Goal: Information Seeking & Learning: Learn about a topic

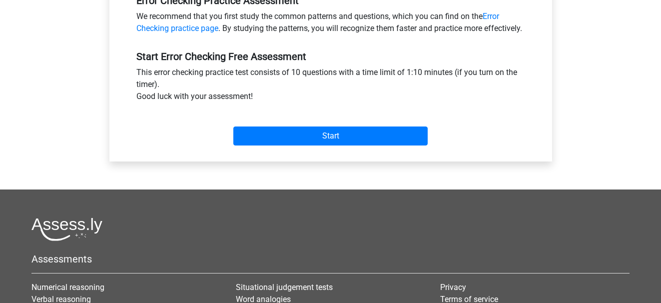
scroll to position [326, 0]
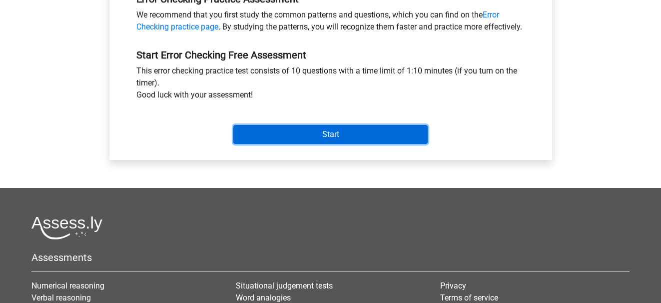
click at [339, 144] on input "Start" at bounding box center [330, 134] width 194 height 19
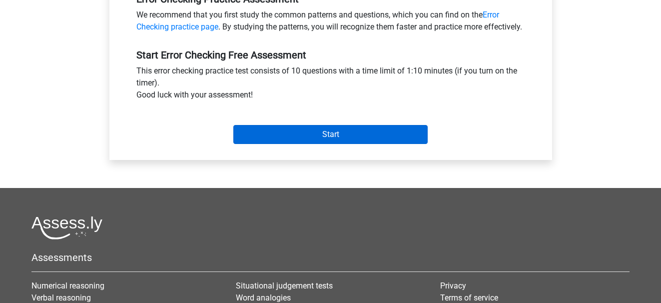
scroll to position [251, 0]
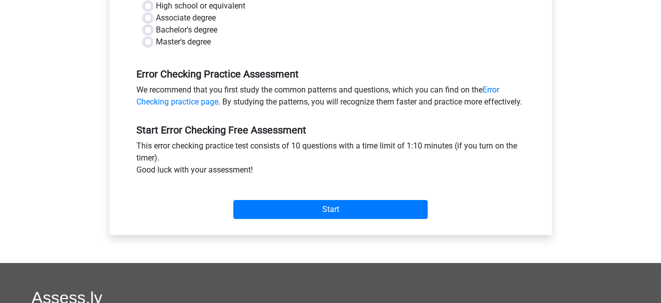
click at [156, 5] on label "High school or equivalent" at bounding box center [200, 6] width 89 height 12
click at [147, 5] on input "High school or equivalent" at bounding box center [148, 5] width 8 height 10
radio input "true"
click at [294, 211] on div "Start" at bounding box center [331, 201] width 404 height 35
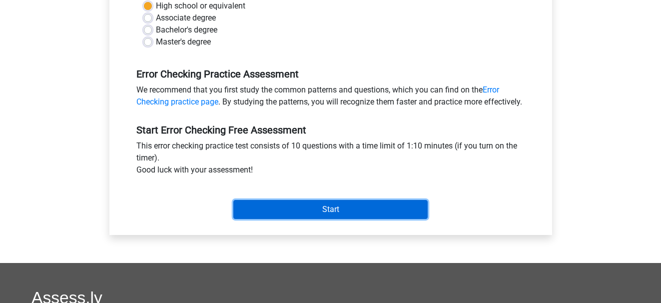
click at [299, 219] on input "Start" at bounding box center [330, 209] width 194 height 19
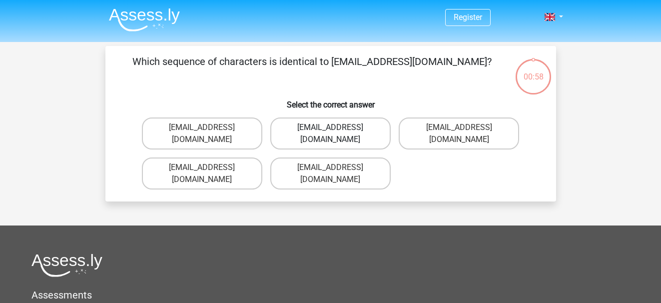
click at [303, 129] on label "Evie_Meade@jointmail.com.uk" at bounding box center [330, 133] width 120 height 32
click at [330, 129] on input "Evie_Meade@jointmail.com.uk" at bounding box center [333, 130] width 6 height 6
radio input "true"
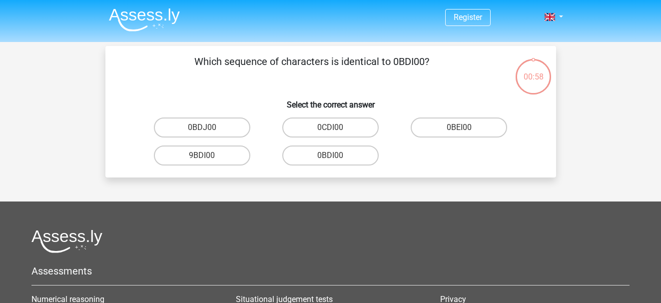
scroll to position [46, 0]
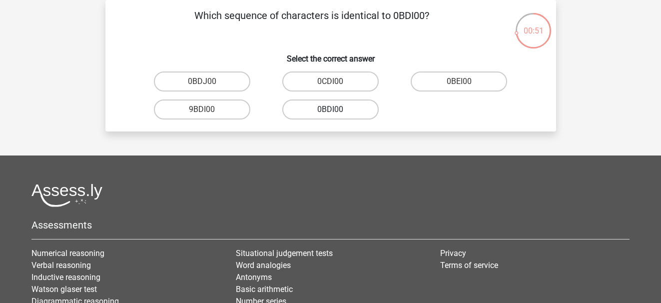
click at [333, 108] on label "0BDI00" at bounding box center [330, 109] width 96 height 20
click at [333, 109] on input "0BDI00" at bounding box center [333, 112] width 6 height 6
radio input "true"
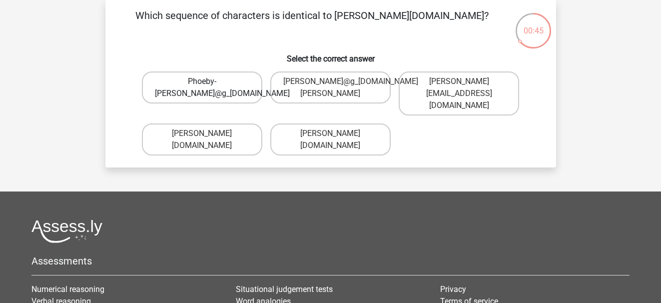
click at [234, 93] on label "Phoeby-Patterson@g_mail.gr" at bounding box center [202, 87] width 120 height 32
click at [208, 88] on input "Phoeby-Patterson@g_mail.gr" at bounding box center [205, 84] width 6 height 6
radio input "true"
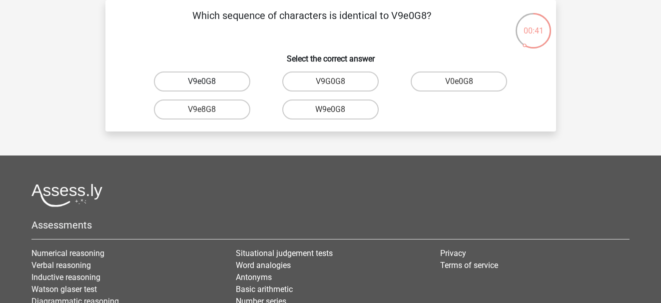
click at [241, 81] on label "V9e0G8" at bounding box center [202, 81] width 96 height 20
click at [208, 81] on input "V9e0G8" at bounding box center [205, 84] width 6 height 6
radio input "true"
click at [241, 81] on label "91051S" at bounding box center [202, 81] width 96 height 20
click at [208, 81] on input "91051S" at bounding box center [205, 84] width 6 height 6
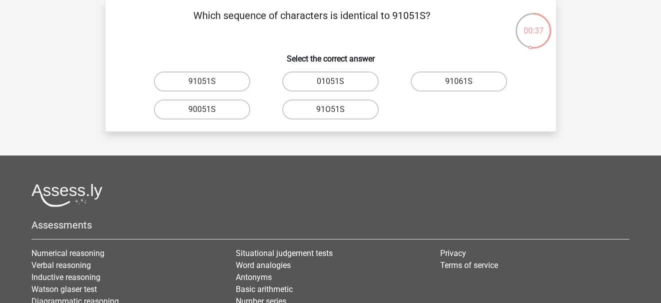
radio input "true"
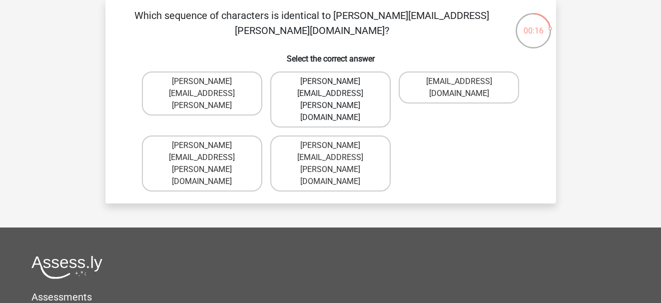
click at [325, 85] on label "[PERSON_NAME][EMAIL_ADDRESS][PERSON_NAME][DOMAIN_NAME]" at bounding box center [330, 99] width 120 height 56
click at [330, 85] on input "[PERSON_NAME][EMAIL_ADDRESS][PERSON_NAME][DOMAIN_NAME]" at bounding box center [333, 84] width 6 height 6
radio input "true"
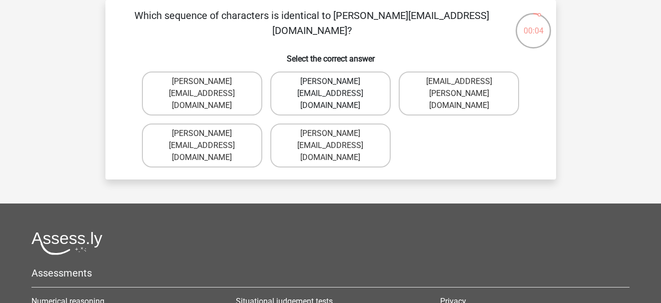
click at [337, 92] on label "[PERSON_NAME][EMAIL_ADDRESS][DOMAIN_NAME]" at bounding box center [330, 93] width 120 height 44
click at [337, 88] on input "[PERSON_NAME][EMAIL_ADDRESS][DOMAIN_NAME]" at bounding box center [333, 84] width 6 height 6
radio input "true"
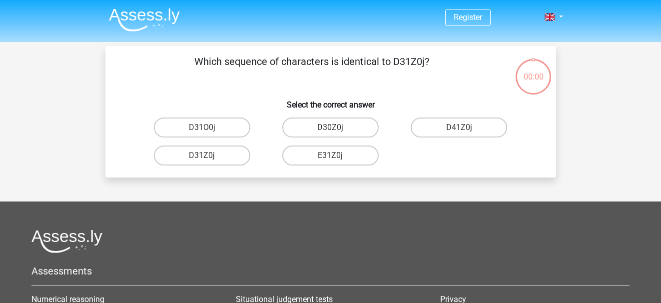
scroll to position [46, 0]
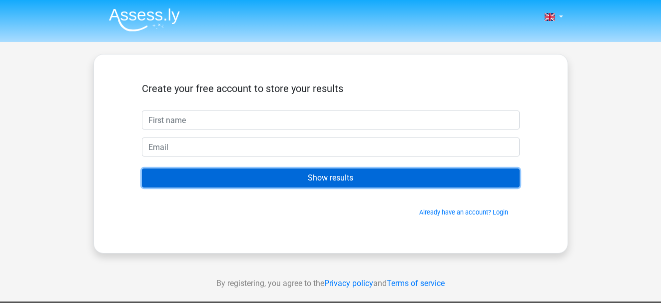
click at [341, 177] on input "Show results" at bounding box center [331, 177] width 378 height 19
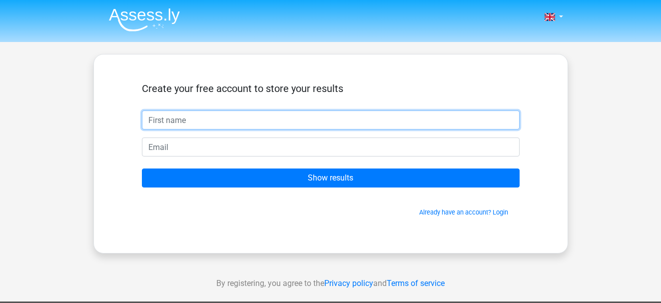
click at [231, 127] on input "text" at bounding box center [331, 119] width 378 height 19
type input "marie"
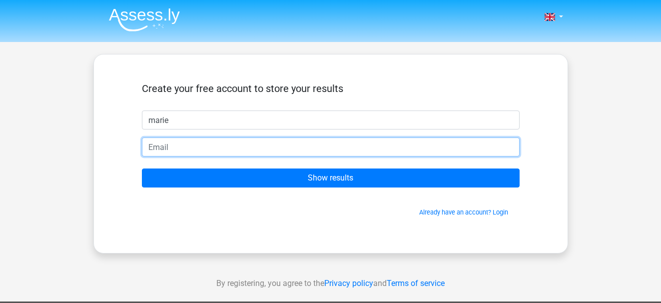
click at [217, 143] on input "email" at bounding box center [331, 146] width 378 height 19
type input "[EMAIL_ADDRESS][DOMAIN_NAME]"
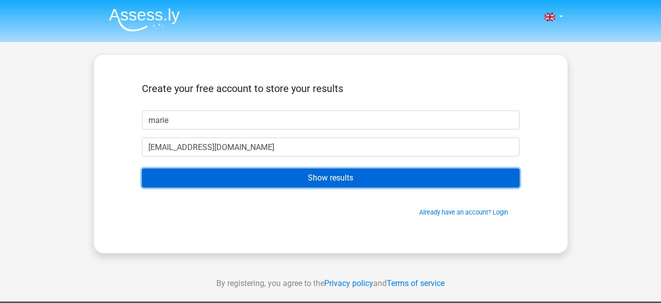
click at [397, 173] on input "Show results" at bounding box center [331, 177] width 378 height 19
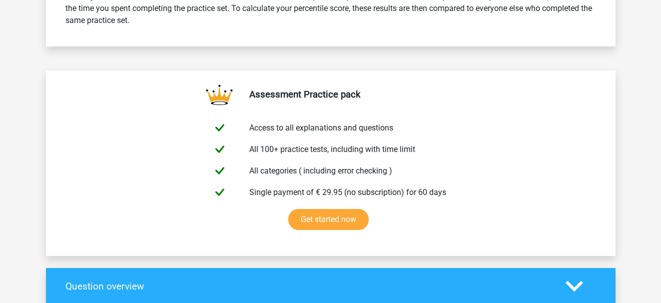
scroll to position [503, 0]
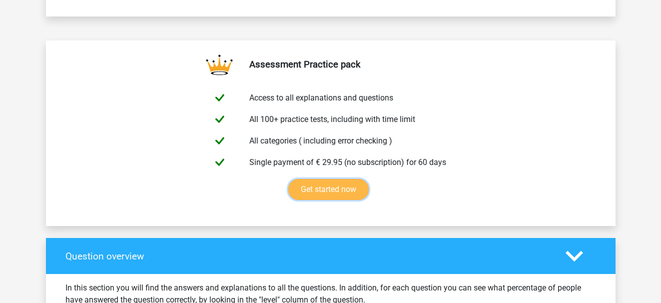
click at [336, 179] on link "Get started now" at bounding box center [328, 189] width 80 height 21
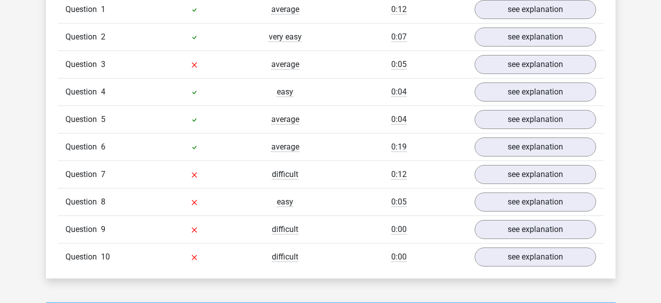
scroll to position [848, 0]
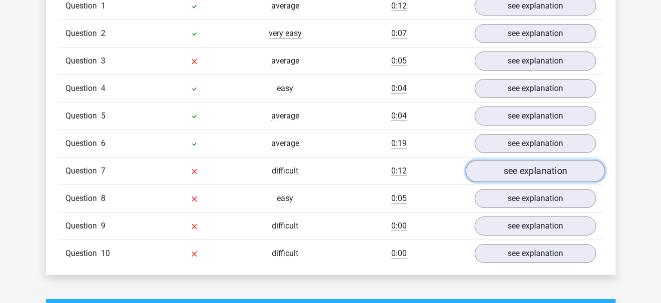
click at [514, 175] on link "see explanation" at bounding box center [534, 171] width 139 height 22
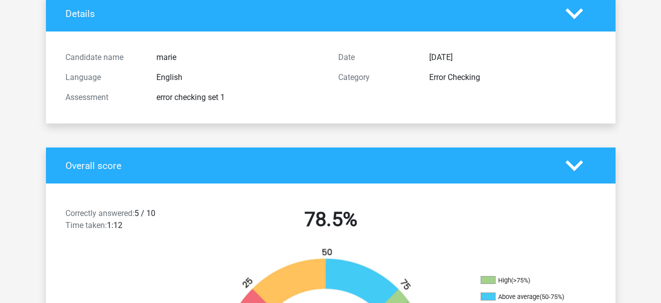
scroll to position [66, 0]
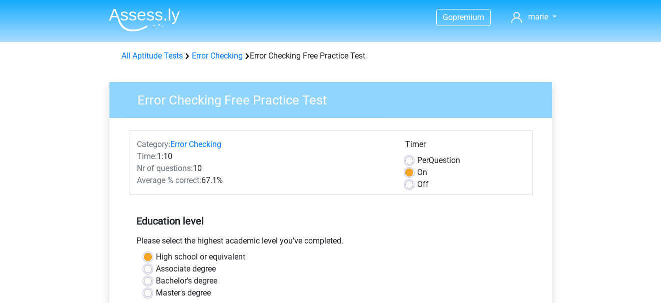
scroll to position [251, 0]
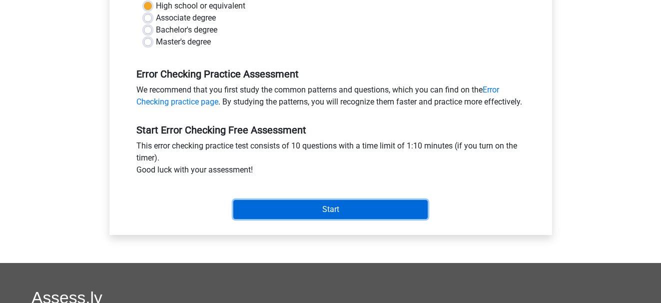
click at [266, 216] on input "Start" at bounding box center [330, 209] width 194 height 19
click at [326, 217] on input "Start" at bounding box center [330, 209] width 194 height 19
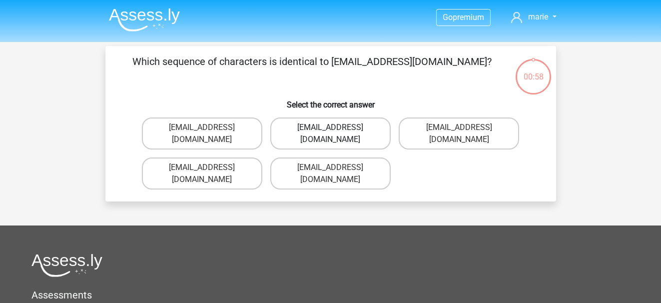
click at [367, 130] on label "Evie_Meade@jointmail.com.uk" at bounding box center [330, 133] width 120 height 32
click at [337, 130] on input "Evie_Meade@jointmail.com.uk" at bounding box center [333, 130] width 6 height 6
radio input "true"
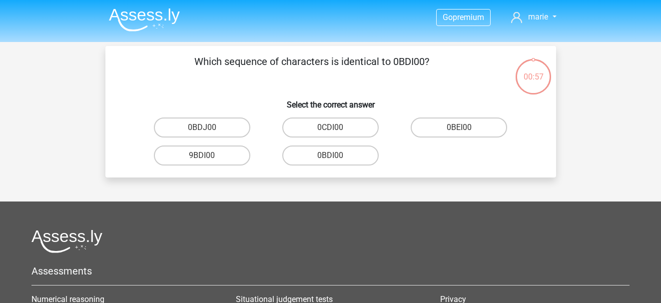
scroll to position [46, 0]
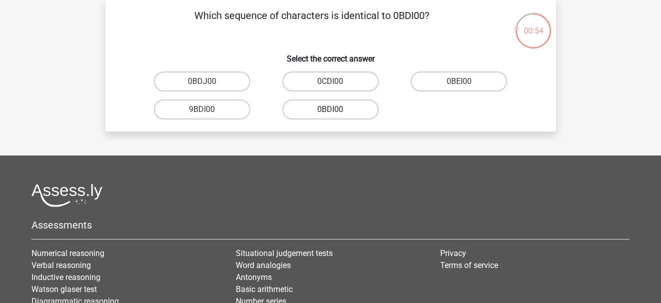
click at [320, 109] on label "0BDI00" at bounding box center [330, 109] width 96 height 20
click at [330, 109] on input "0BDI00" at bounding box center [333, 112] width 6 height 6
radio input "true"
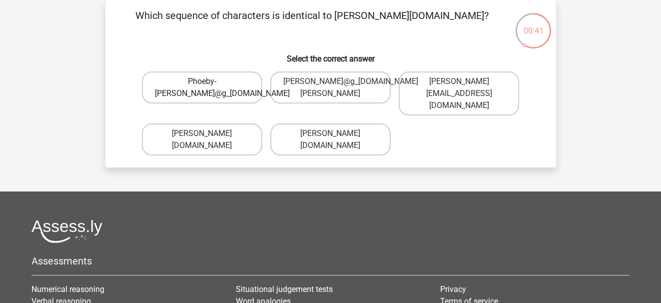
click at [206, 94] on label "Phoeby-Patterson@g_mail.gr" at bounding box center [202, 87] width 120 height 32
click at [206, 88] on input "Phoeby-Patterson@g_mail.gr" at bounding box center [205, 84] width 6 height 6
radio input "true"
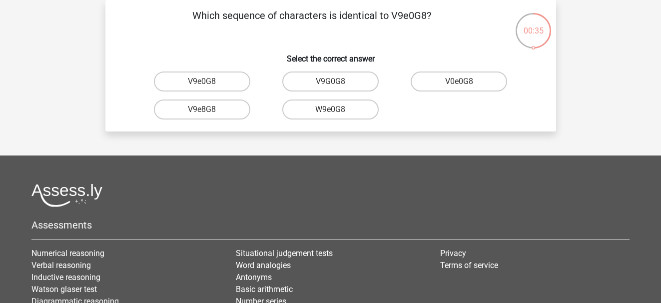
drag, startPoint x: 231, startPoint y: 82, endPoint x: 548, endPoint y: 171, distance: 329.7
click at [548, 171] on footer "Assessments Numerical reasoning Verbal reasoning Inductive reasoning Watson gla…" at bounding box center [330, 287] width 661 height 264
click at [230, 78] on label "V9e0G8" at bounding box center [202, 81] width 96 height 20
click at [208, 81] on input "V9e0G8" at bounding box center [205, 84] width 6 height 6
radio input "true"
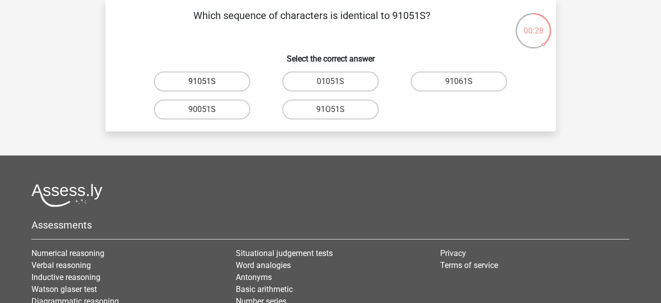
click at [225, 76] on label "91051S" at bounding box center [202, 81] width 96 height 20
click at [208, 81] on input "91051S" at bounding box center [205, 84] width 6 height 6
radio input "true"
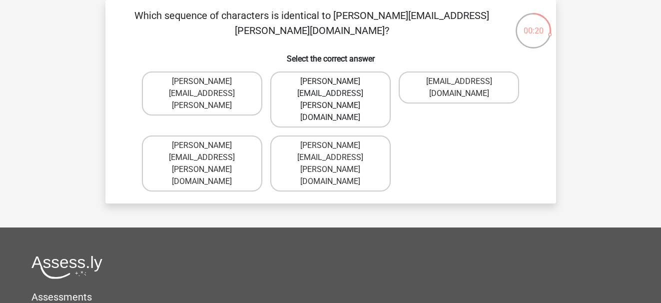
click at [366, 87] on label "Connor.Paterson@mailme.com" at bounding box center [330, 99] width 120 height 56
click at [337, 87] on input "Connor.Paterson@mailme.com" at bounding box center [333, 84] width 6 height 6
radio input "true"
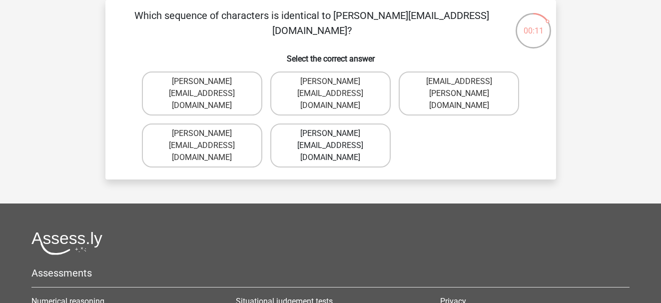
click at [342, 129] on label "Ava-Carroll@mailme.uk.com" at bounding box center [330, 145] width 120 height 44
click at [337, 133] on input "Ava-Carroll@mailme.uk.com" at bounding box center [333, 136] width 6 height 6
radio input "true"
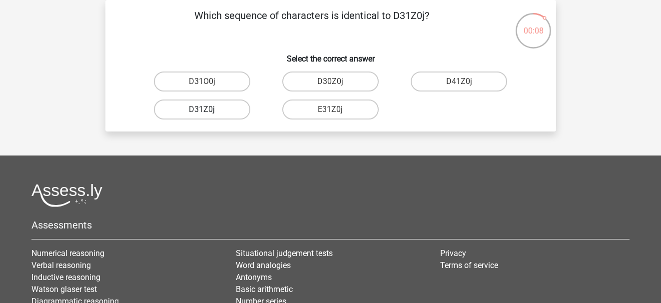
click at [221, 107] on label "D31Z0j" at bounding box center [202, 109] width 96 height 20
click at [208, 109] on input "D31Z0j" at bounding box center [205, 112] width 6 height 6
radio input "true"
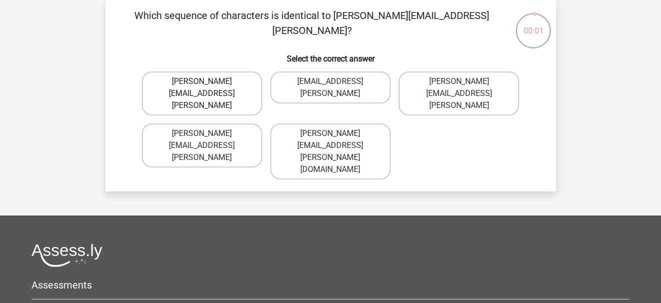
click at [242, 84] on label "Arthur.Bradly@mailme.coo" at bounding box center [202, 93] width 120 height 44
click at [208, 84] on input "Arthur.Bradly@mailme.coo" at bounding box center [205, 84] width 6 height 6
radio input "true"
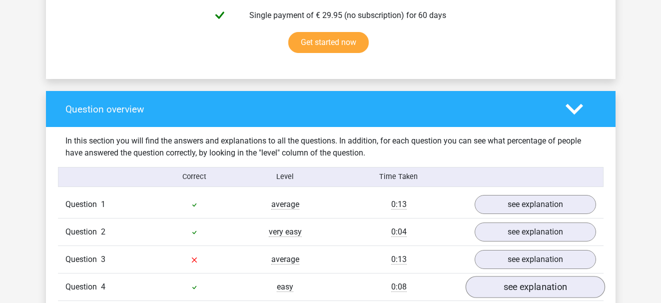
scroll to position [700, 0]
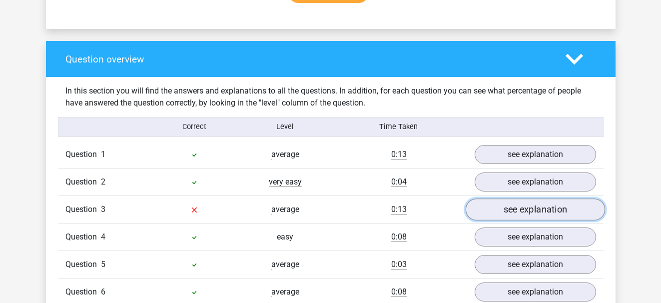
click at [503, 206] on link "see explanation" at bounding box center [534, 209] width 139 height 22
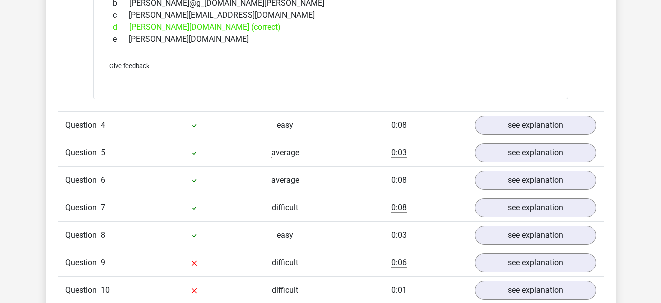
scroll to position [1049, 0]
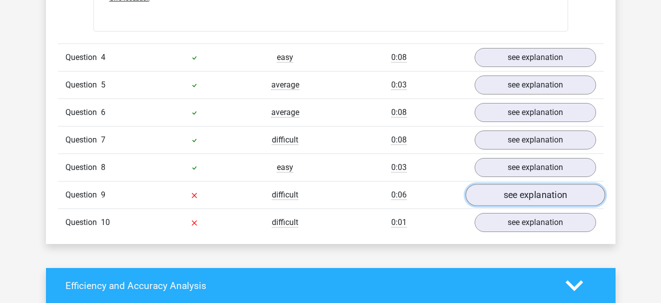
click at [483, 193] on link "see explanation" at bounding box center [534, 195] width 139 height 22
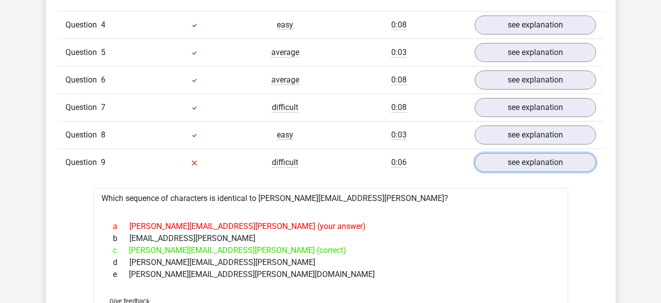
scroll to position [1099, 0]
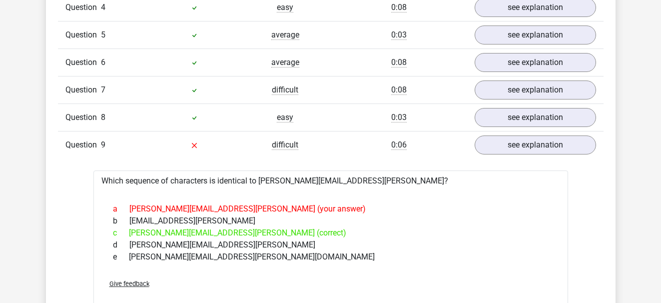
click at [509, 155] on div "Question 9 difficult 0:06 see explanation" at bounding box center [331, 144] width 546 height 27
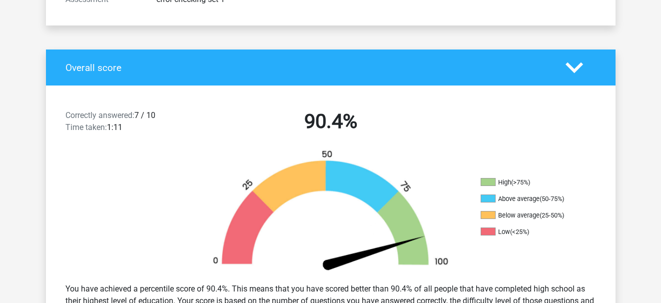
scroll to position [50, 0]
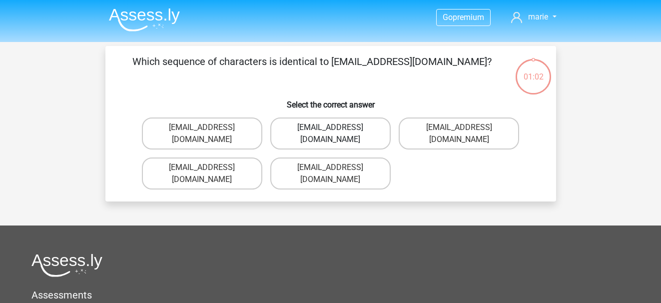
click at [314, 132] on label "Evie_Meade@jointmail.com.uk" at bounding box center [330, 133] width 120 height 32
click at [330, 132] on input "Evie_Meade@jointmail.com.uk" at bounding box center [333, 130] width 6 height 6
radio input "true"
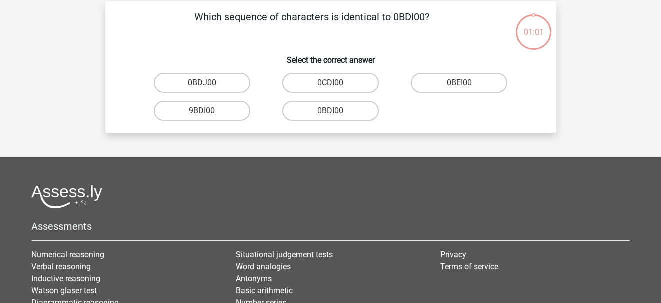
scroll to position [46, 0]
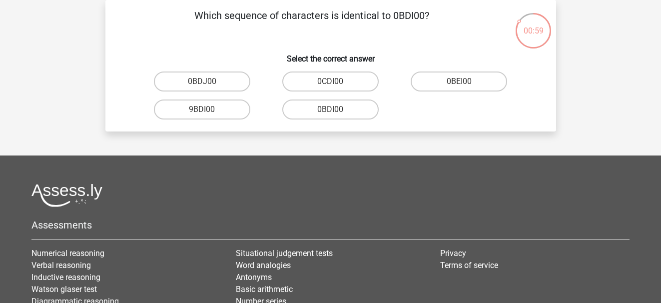
click at [330, 110] on input "0BDI00" at bounding box center [333, 112] width 6 height 6
radio input "true"
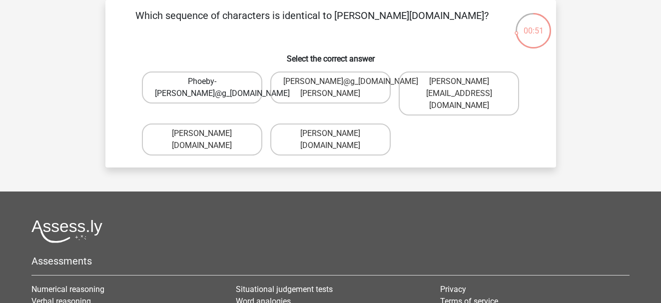
click at [215, 87] on label "Phoeby-Patterson@g_mail.gr" at bounding box center [202, 87] width 120 height 32
click at [208, 87] on input "Phoeby-Patterson@g_mail.gr" at bounding box center [205, 84] width 6 height 6
radio input "true"
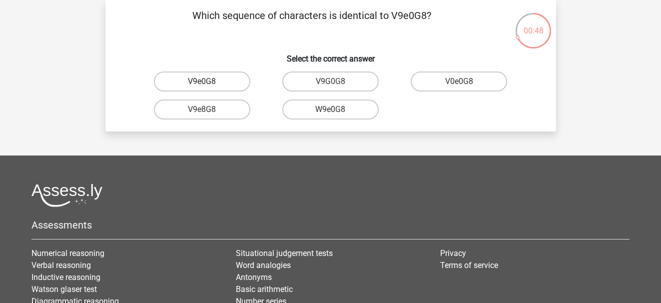
click at [210, 78] on label "V9e0G8" at bounding box center [202, 81] width 96 height 20
click at [208, 81] on input "V9e0G8" at bounding box center [205, 84] width 6 height 6
radio input "true"
click at [212, 81] on label "91051S" at bounding box center [202, 81] width 96 height 20
click at [208, 81] on input "91051S" at bounding box center [205, 84] width 6 height 6
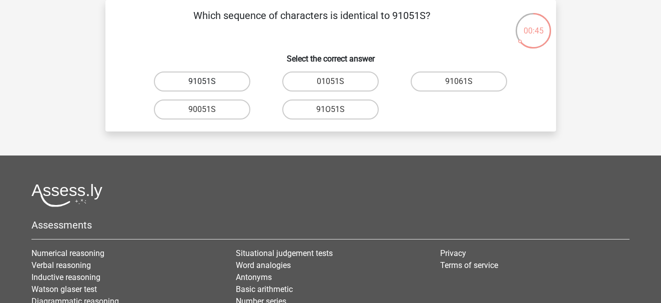
radio input "true"
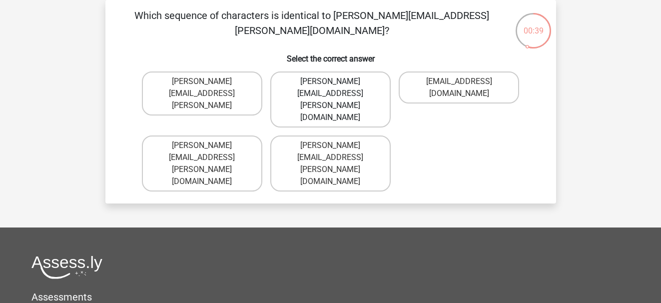
click at [345, 85] on label "Connor.Paterson@mailme.com" at bounding box center [330, 99] width 120 height 56
click at [337, 85] on input "Connor.Paterson@mailme.com" at bounding box center [333, 84] width 6 height 6
radio input "true"
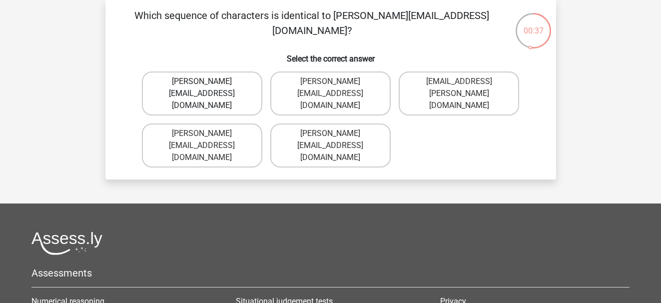
drag, startPoint x: 231, startPoint y: 88, endPoint x: 209, endPoint y: 98, distance: 23.7
click at [209, 98] on label "Ava-Caroll@mailme.uk.com" at bounding box center [202, 93] width 120 height 44
click at [208, 88] on input "Ava-Caroll@mailme.uk.com" at bounding box center [205, 84] width 6 height 6
radio input "true"
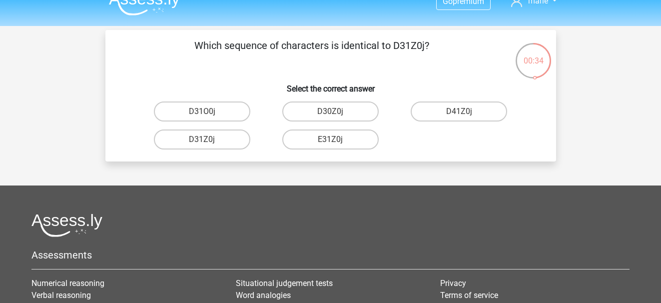
scroll to position [0, 0]
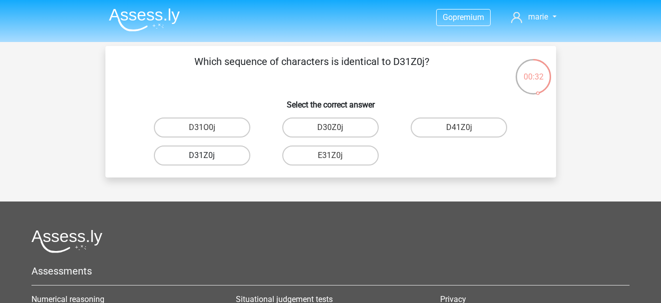
click at [209, 155] on label "D31Z0j" at bounding box center [202, 155] width 96 height 20
click at [208, 155] on input "D31Z0j" at bounding box center [205, 158] width 6 height 6
radio input "true"
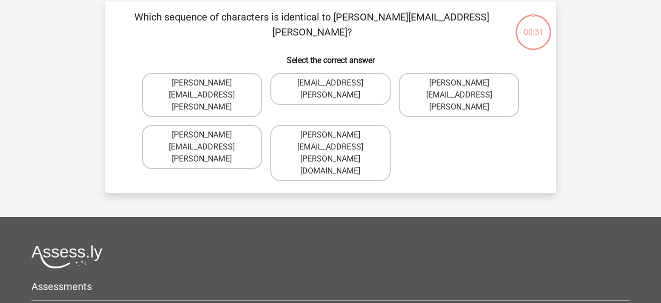
scroll to position [46, 0]
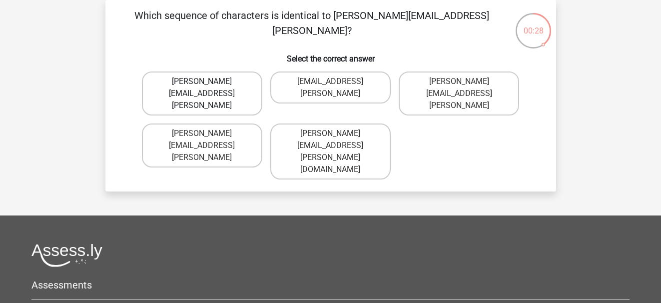
click at [197, 88] on label "Arthur.Bradly@mailme.coo" at bounding box center [202, 93] width 120 height 44
click at [202, 88] on input "Arthur.Bradly@mailme.coo" at bounding box center [205, 84] width 6 height 6
radio input "true"
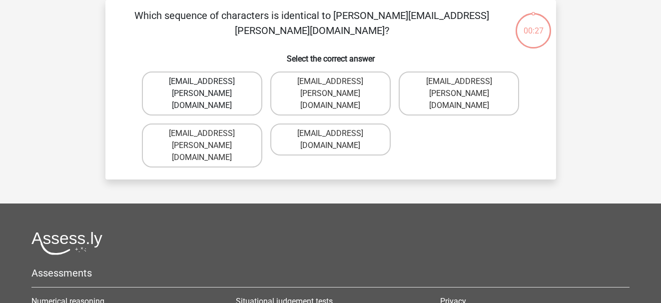
click at [199, 83] on label "Theo+Sadler@Gmail.uk.com" at bounding box center [202, 93] width 120 height 44
click at [202, 83] on input "[EMAIL_ADDRESS][PERSON_NAME][DOMAIN_NAME]" at bounding box center [205, 84] width 6 height 6
radio input "true"
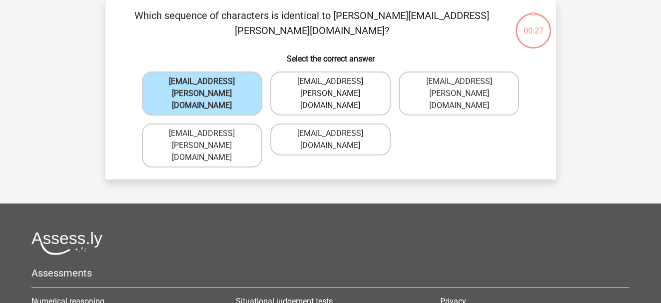
click at [275, 82] on div "Theo+Sadler@Gmail.uk.com Thea+Sadler@Gmail.uk.com Theo+Sadler@g-mail.uk.com The…" at bounding box center [331, 119] width 386 height 104
click at [291, 81] on label "Thea+Sadler@Gmail.uk.com" at bounding box center [330, 93] width 120 height 44
click at [330, 81] on input "Thea+Sadler@Gmail.uk.com" at bounding box center [333, 84] width 6 height 6
radio input "true"
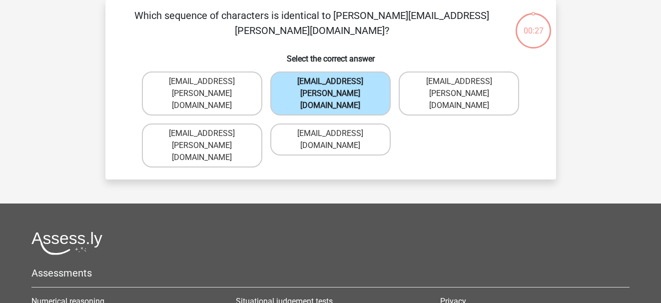
click at [299, 81] on label "Thea+Sadler@Gmail.uk.com" at bounding box center [330, 93] width 120 height 44
click at [330, 81] on input "Thea+Sadler@Gmail.uk.com" at bounding box center [333, 84] width 6 height 6
drag, startPoint x: 310, startPoint y: 80, endPoint x: 337, endPoint y: 79, distance: 26.5
click at [335, 79] on label "Thea+Sadler@Gmail.uk.com" at bounding box center [330, 93] width 120 height 44
click at [335, 81] on input "Thea+Sadler@Gmail.uk.com" at bounding box center [333, 84] width 6 height 6
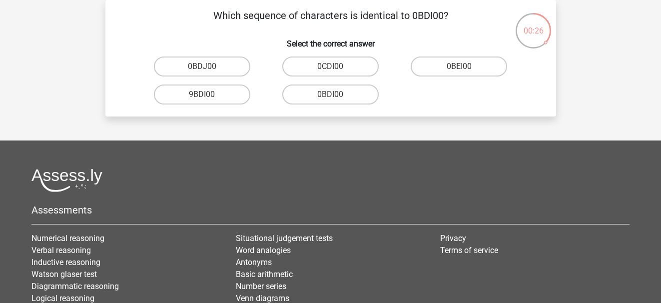
click at [338, 81] on div "0BDI00" at bounding box center [330, 94] width 128 height 28
click at [132, 164] on footer "Assessments Numerical reasoning Verbal reasoning Inductive reasoning Watson gla…" at bounding box center [330, 272] width 661 height 264
click at [89, 234] on link "Numerical reasoning" at bounding box center [67, 237] width 73 height 9
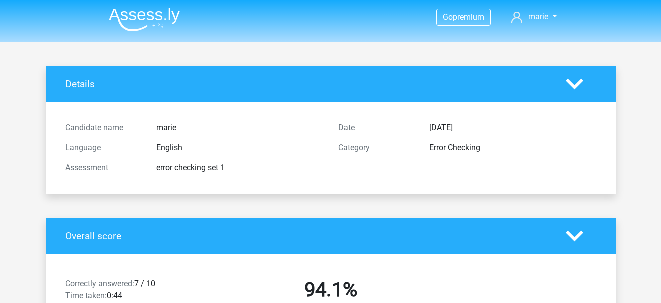
click at [388, 116] on div "Candidate name marie Language English Assessment error checking set 1 Date Oct.…" at bounding box center [331, 148] width 546 height 68
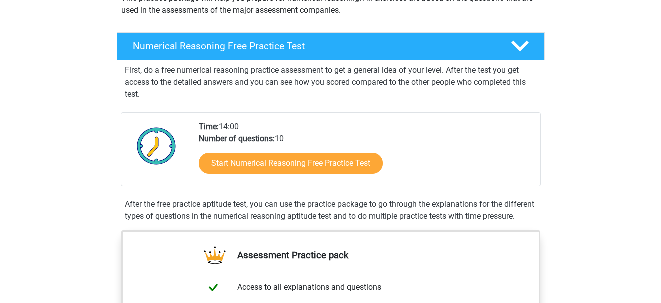
scroll to position [150, 0]
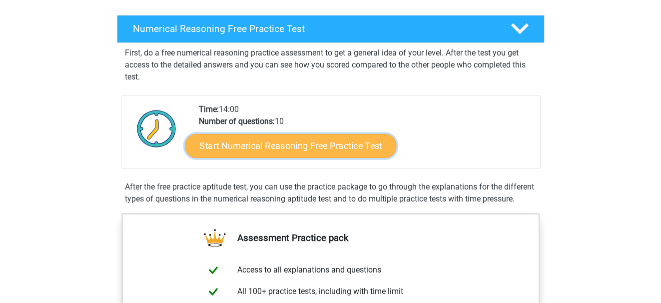
click at [344, 143] on link "Start Numerical Reasoning Free Practice Test" at bounding box center [290, 145] width 211 height 24
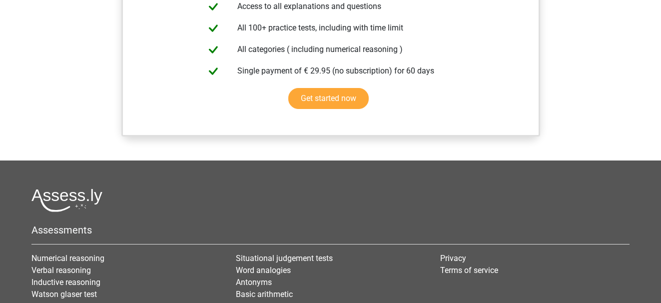
scroll to position [933, 0]
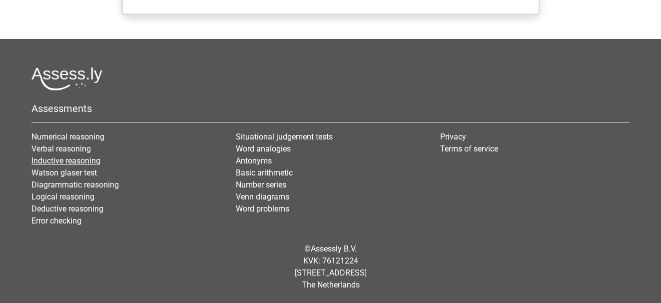
click at [52, 159] on link "Inductive reasoning" at bounding box center [65, 160] width 69 height 9
click at [71, 170] on link "Watson glaser test" at bounding box center [63, 172] width 65 height 9
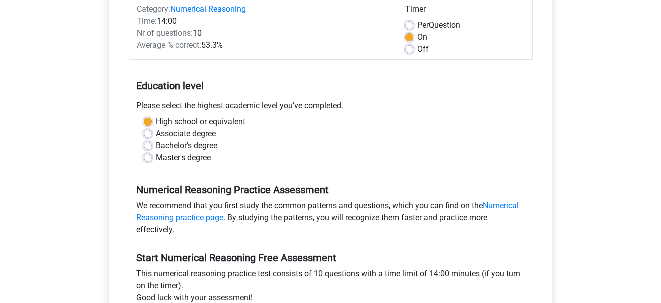
scroll to position [200, 0]
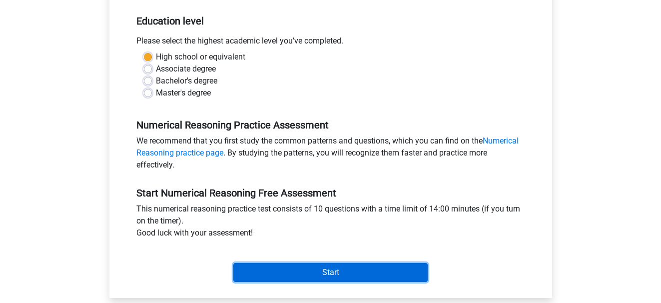
click at [331, 274] on input "Start" at bounding box center [330, 272] width 194 height 19
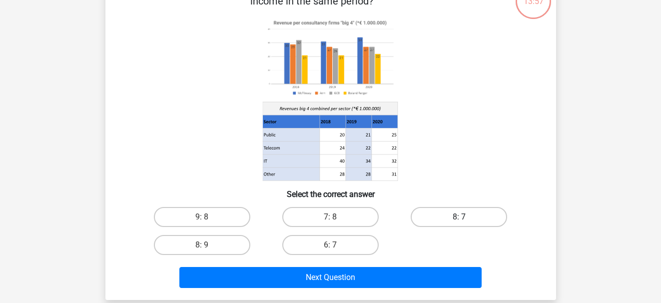
scroll to position [100, 0]
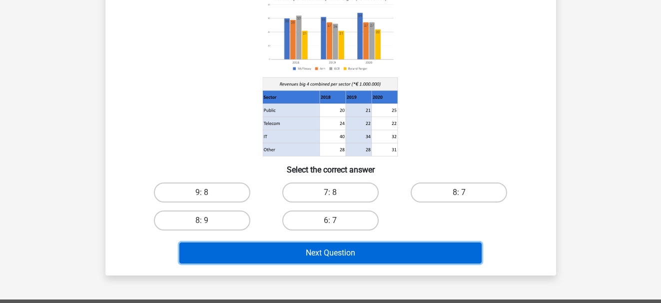
click at [373, 252] on button "Next Question" at bounding box center [330, 252] width 302 height 21
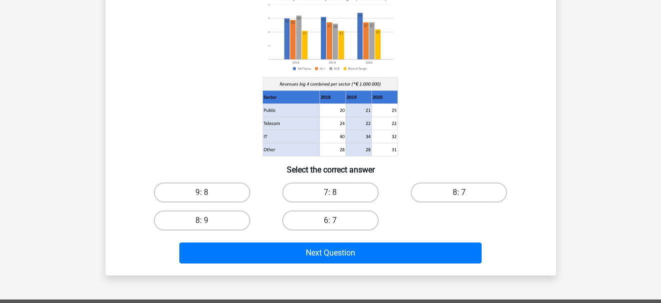
click at [334, 223] on input "6: 7" at bounding box center [333, 223] width 6 height 6
radio input "true"
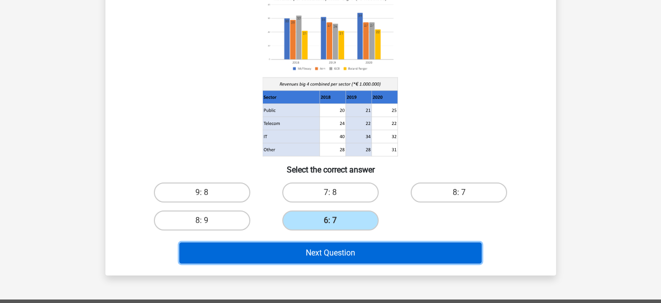
click at [323, 251] on button "Next Question" at bounding box center [330, 252] width 302 height 21
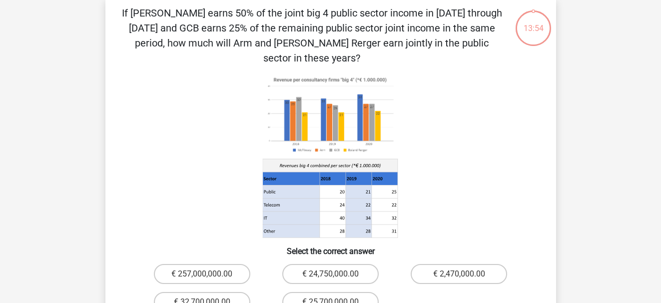
scroll to position [46, 0]
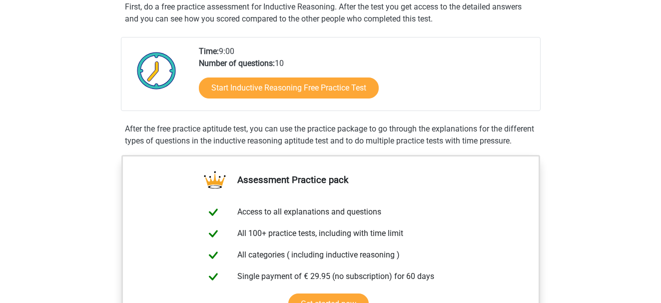
scroll to position [200, 0]
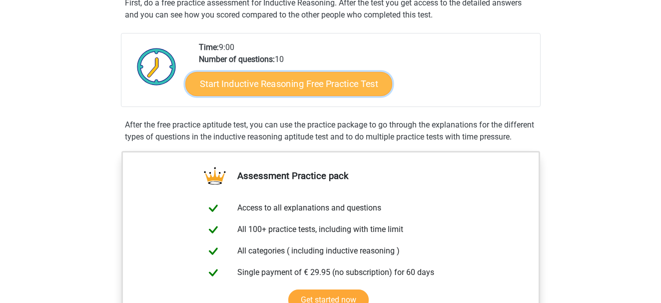
click at [250, 81] on link "Start Inductive Reasoning Free Practice Test" at bounding box center [288, 83] width 207 height 24
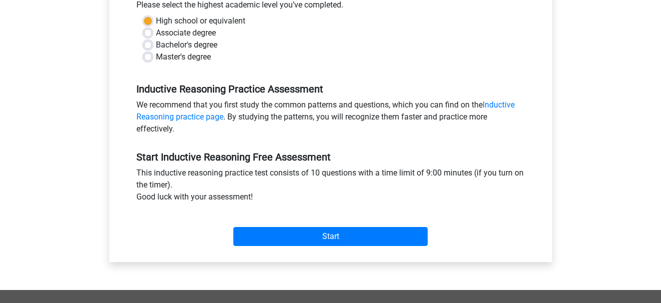
scroll to position [300, 0]
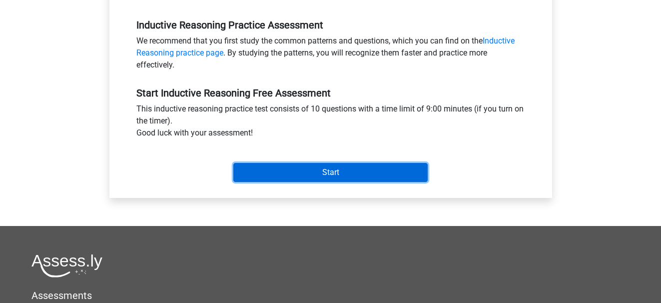
click at [290, 173] on input "Start" at bounding box center [330, 172] width 194 height 19
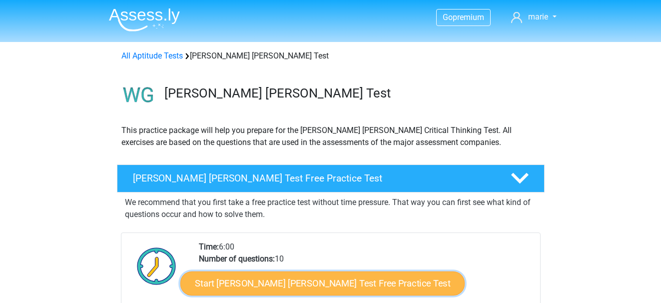
click at [320, 282] on link "Start Watson Glaser Test Free Practice Test" at bounding box center [322, 283] width 284 height 24
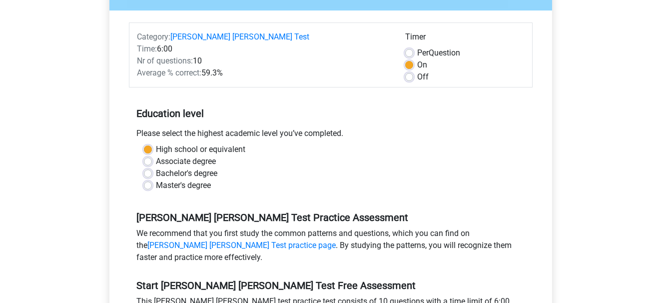
scroll to position [200, 0]
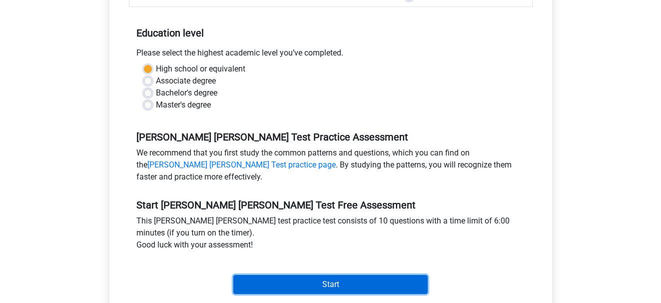
click at [318, 275] on input "Start" at bounding box center [330, 284] width 194 height 19
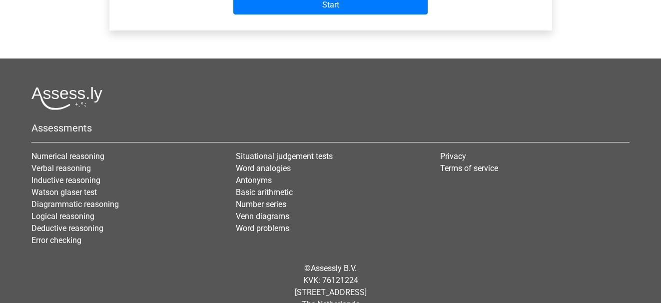
scroll to position [487, 0]
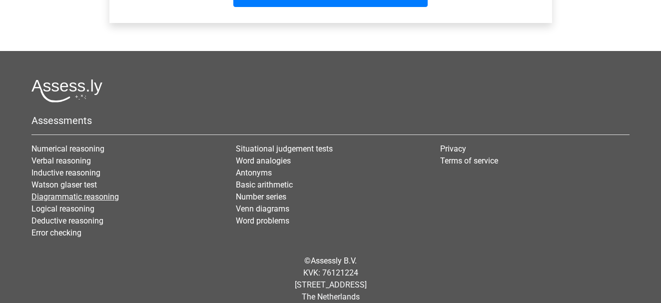
click at [98, 192] on link "Diagrammatic reasoning" at bounding box center [74, 196] width 87 height 9
click at [70, 216] on link "Deductive reasoning" at bounding box center [67, 220] width 72 height 9
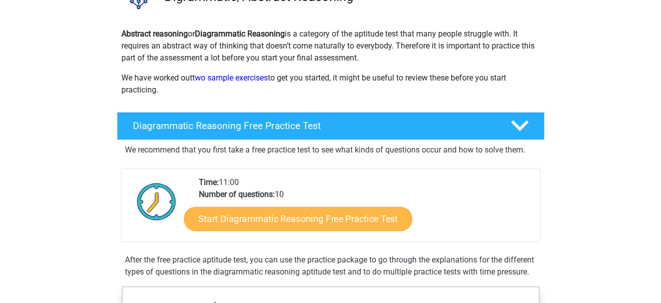
scroll to position [50, 0]
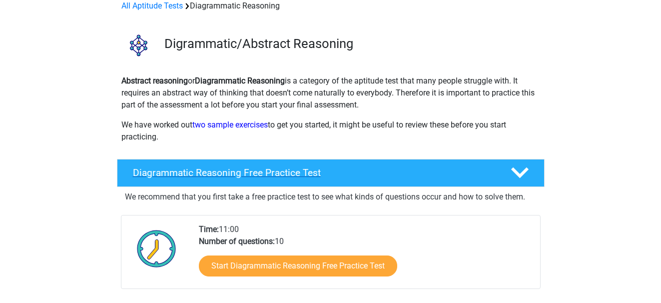
click at [263, 179] on div "Diagrammatic Reasoning Free Practice Test" at bounding box center [331, 173] width 428 height 28
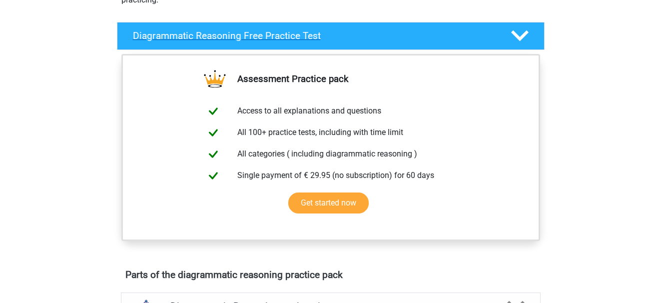
scroll to position [200, 0]
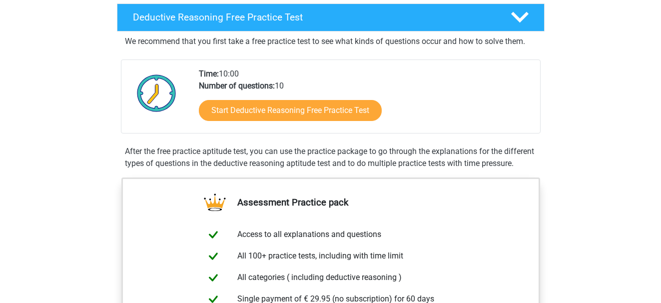
scroll to position [250, 0]
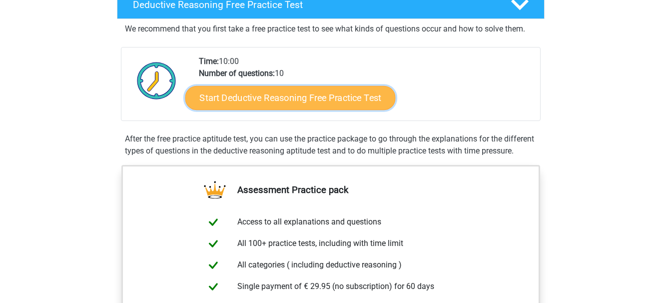
click at [274, 100] on link "Start Deductive Reasoning Free Practice Test" at bounding box center [290, 97] width 210 height 24
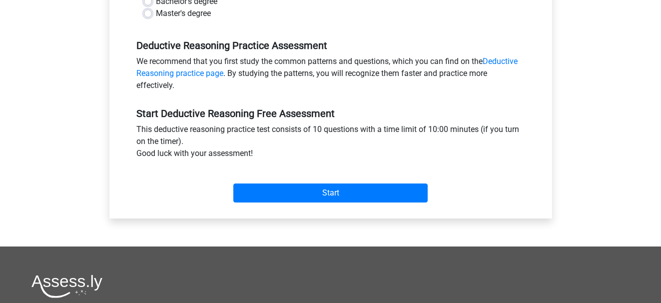
scroll to position [350, 0]
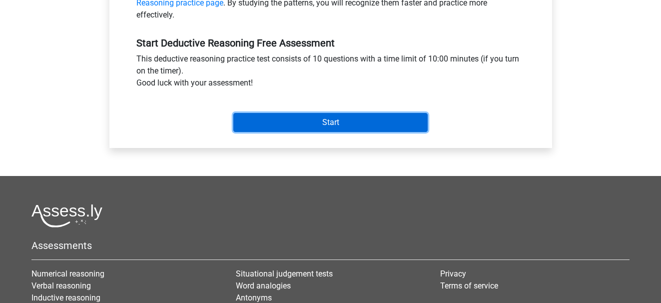
click at [302, 124] on input "Start" at bounding box center [330, 122] width 194 height 19
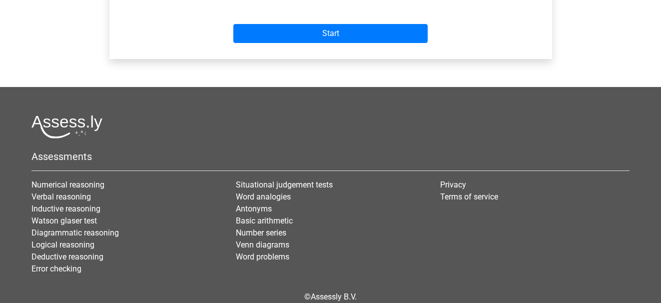
scroll to position [487, 0]
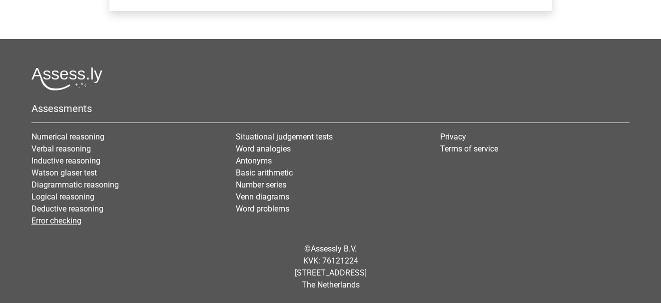
click at [73, 217] on link "Error checking" at bounding box center [56, 220] width 50 height 9
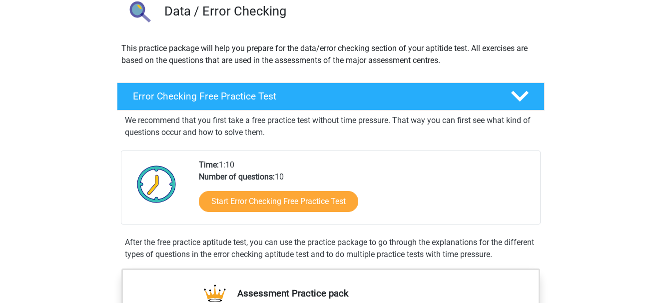
scroll to position [100, 0]
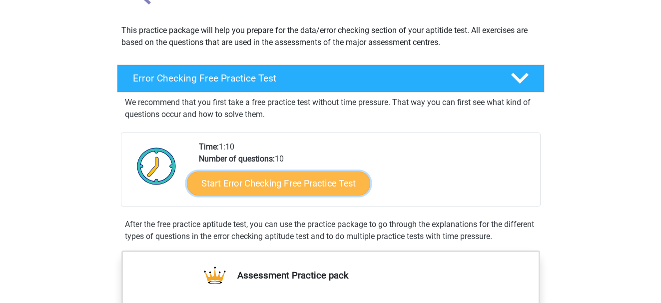
click at [324, 187] on link "Start Error Checking Free Practice Test" at bounding box center [278, 183] width 183 height 24
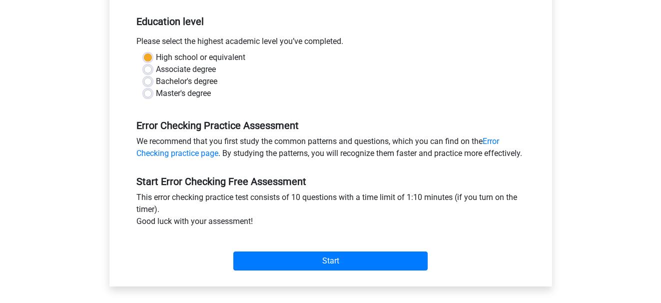
scroll to position [200, 0]
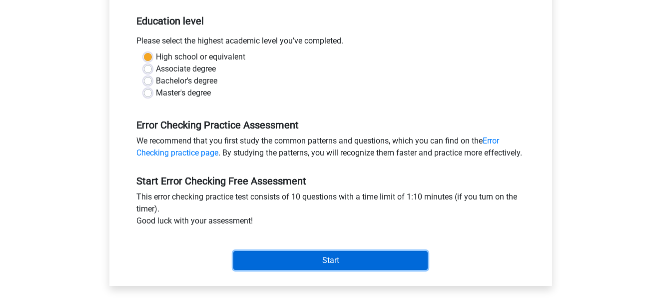
click at [309, 270] on input "Start" at bounding box center [330, 260] width 194 height 19
click at [334, 270] on input "Start" at bounding box center [330, 260] width 194 height 19
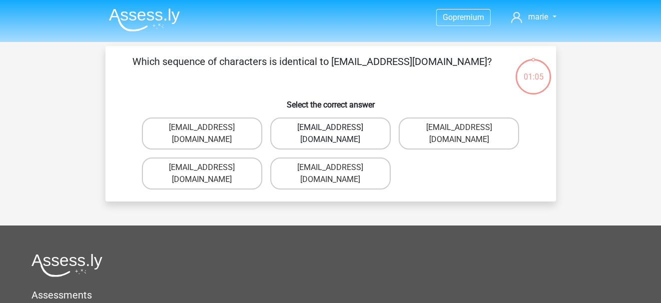
click at [357, 129] on label "[EMAIL_ADDRESS][DOMAIN_NAME]" at bounding box center [330, 133] width 120 height 32
click at [337, 129] on input "[EMAIL_ADDRESS][DOMAIN_NAME]" at bounding box center [333, 130] width 6 height 6
radio input "true"
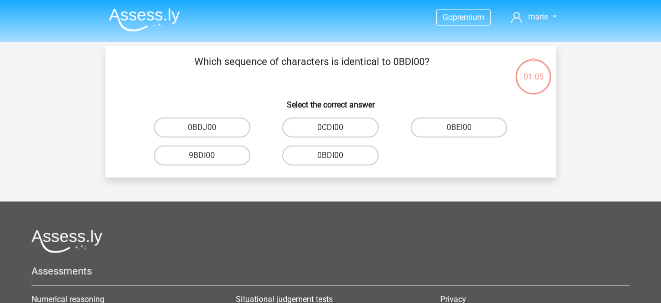
scroll to position [46, 0]
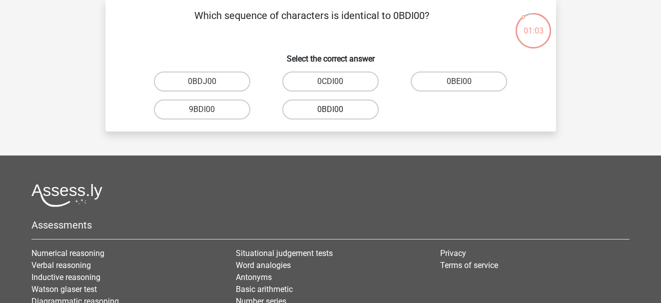
click at [319, 109] on label "0BDI00" at bounding box center [330, 109] width 96 height 20
click at [330, 109] on input "0BDI00" at bounding box center [333, 112] width 6 height 6
radio input "true"
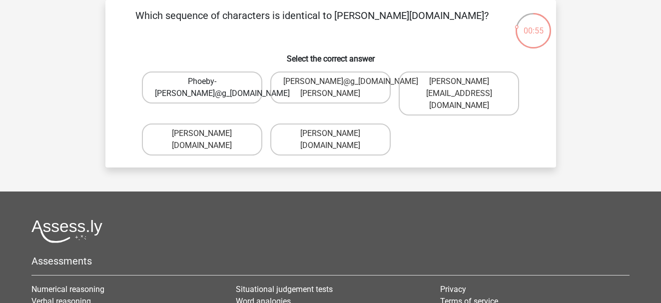
click at [217, 96] on label "Phoeby-[PERSON_NAME]@g_[DOMAIN_NAME]" at bounding box center [202, 87] width 120 height 32
click at [208, 88] on input "Phoeby-[PERSON_NAME]@g_[DOMAIN_NAME]" at bounding box center [205, 84] width 6 height 6
radio input "true"
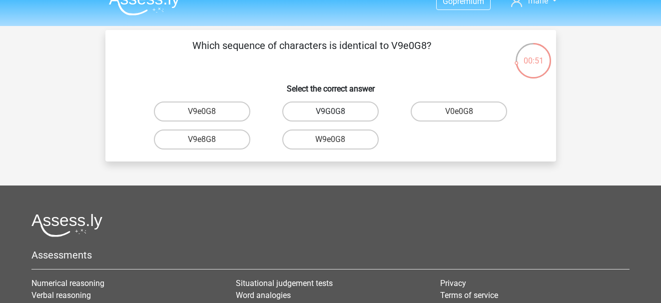
scroll to position [0, 0]
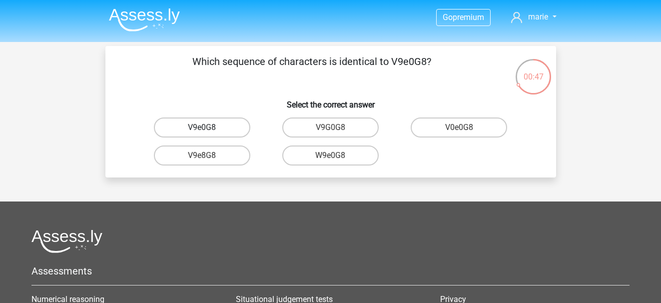
click at [204, 125] on label "V9e0G8" at bounding box center [202, 127] width 96 height 20
click at [204, 127] on input "V9e0G8" at bounding box center [205, 130] width 6 height 6
radio input "true"
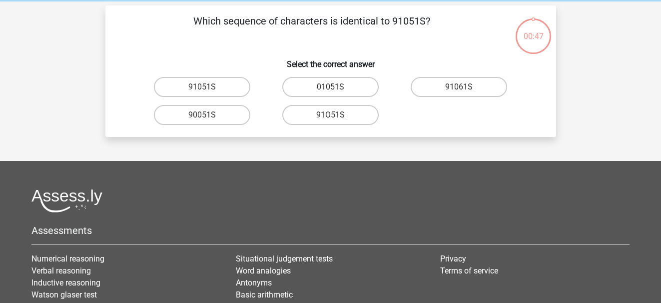
scroll to position [46, 0]
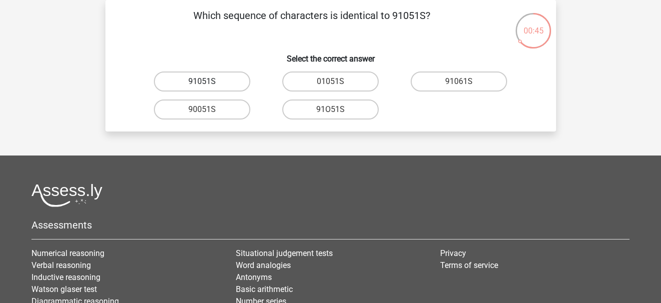
click at [198, 84] on label "91051S" at bounding box center [202, 81] width 96 height 20
click at [202, 84] on input "91051S" at bounding box center [205, 84] width 6 height 6
radio input "true"
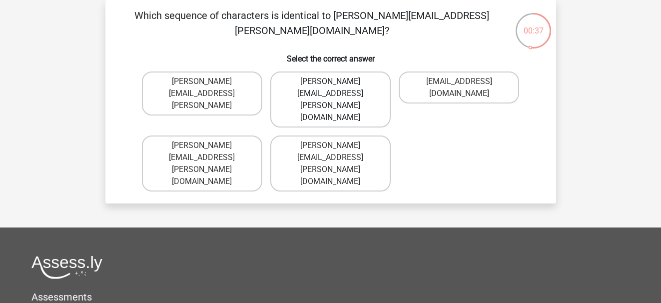
click at [361, 83] on label "Connor.Paterson@mailme.com" at bounding box center [330, 99] width 120 height 56
click at [337, 83] on input "Connor.Paterson@mailme.com" at bounding box center [333, 84] width 6 height 6
radio input "true"
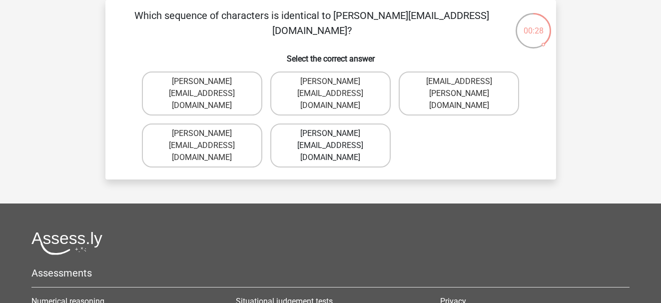
click at [322, 130] on label "Ava-Carroll@mailme.uk.com" at bounding box center [330, 145] width 120 height 44
click at [330, 133] on input "Ava-Carroll@mailme.uk.com" at bounding box center [333, 136] width 6 height 6
radio input "true"
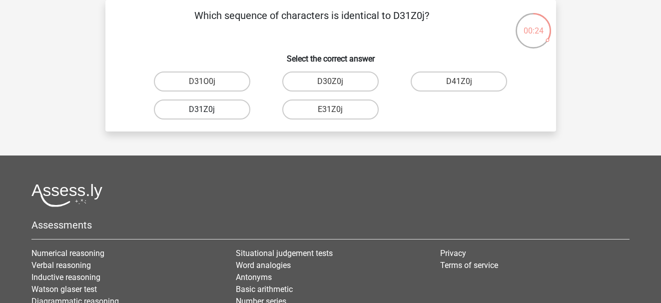
click at [225, 107] on label "D31Z0j" at bounding box center [202, 109] width 96 height 20
click at [208, 109] on input "D31Z0j" at bounding box center [205, 112] width 6 height 6
radio input "true"
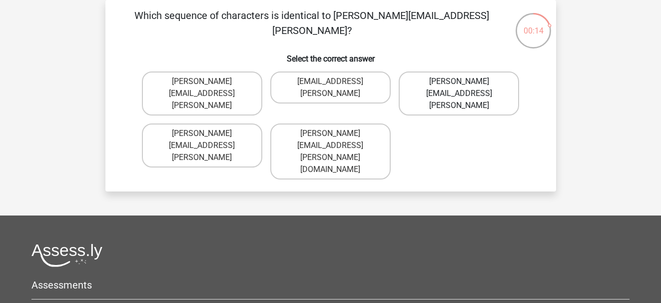
click at [485, 86] on label "Arthur.Bradley@mailme.coo" at bounding box center [459, 93] width 120 height 44
click at [466, 86] on input "Arthur.Bradley@mailme.coo" at bounding box center [462, 84] width 6 height 6
radio input "true"
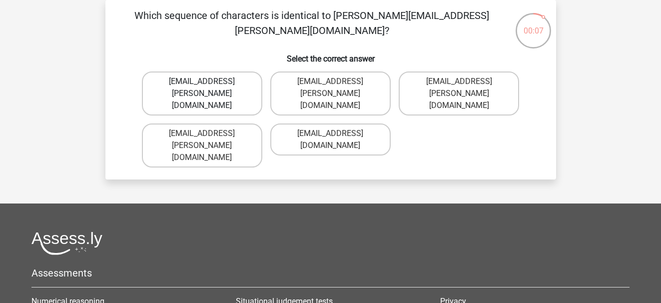
click at [228, 82] on label "Theo+Sadler@Gmail.uk.com" at bounding box center [202, 93] width 120 height 44
click at [208, 82] on input "Theo+Sadler@Gmail.uk.com" at bounding box center [205, 84] width 6 height 6
radio input "true"
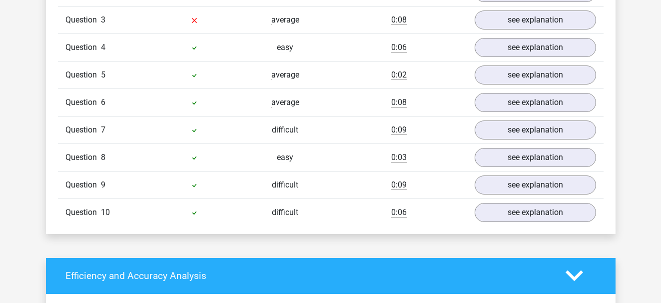
scroll to position [899, 0]
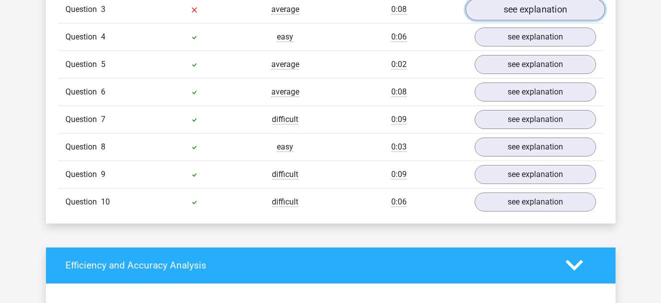
click at [499, 12] on link "see explanation" at bounding box center [534, 10] width 139 height 22
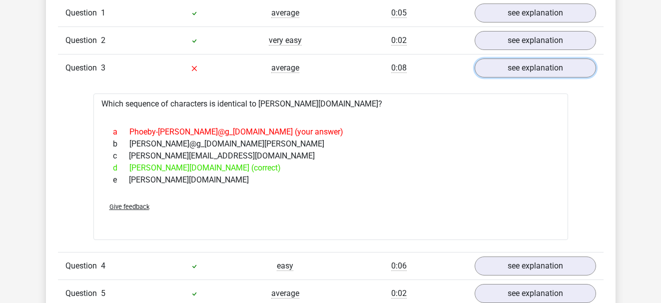
scroll to position [700, 0]
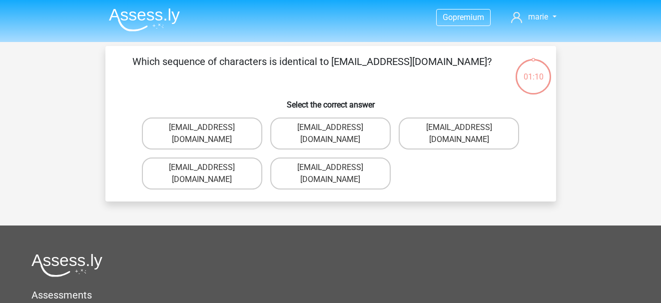
scroll to position [46, 0]
click at [363, 127] on label "[EMAIL_ADDRESS][DOMAIN_NAME]" at bounding box center [330, 133] width 120 height 32
click at [337, 127] on input "Evie_Meade@jointmail.com.uk" at bounding box center [333, 130] width 6 height 6
radio input "true"
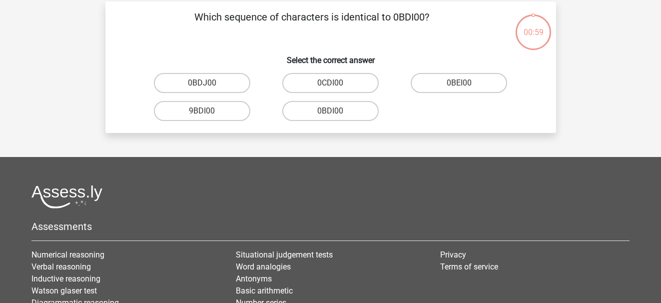
scroll to position [46, 0]
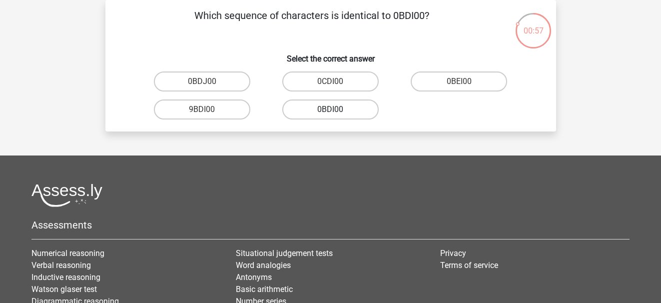
click at [342, 106] on label "0BDI00" at bounding box center [330, 109] width 96 height 20
click at [337, 109] on input "0BDI00" at bounding box center [333, 112] width 6 height 6
radio input "true"
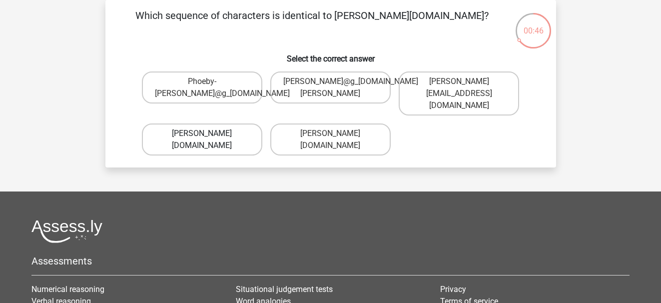
click at [205, 131] on label "Phoebe-Patterson@g_mail.gr" at bounding box center [202, 139] width 120 height 32
click at [205, 133] on input "Phoebe-Patterson@g_mail.gr" at bounding box center [205, 136] width 6 height 6
radio input "true"
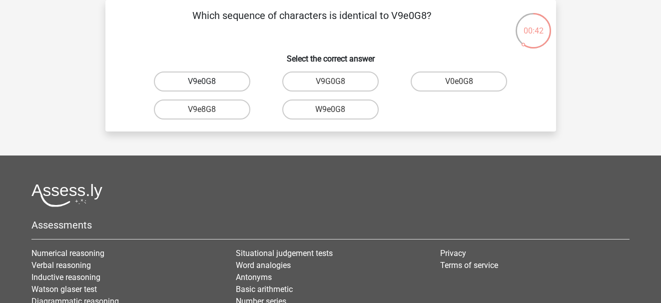
click at [210, 82] on label "V9e0G8" at bounding box center [202, 81] width 96 height 20
click at [208, 82] on input "V9e0G8" at bounding box center [205, 84] width 6 height 6
radio input "true"
click at [236, 83] on label "91051S" at bounding box center [202, 81] width 96 height 20
click at [208, 83] on input "91051S" at bounding box center [205, 84] width 6 height 6
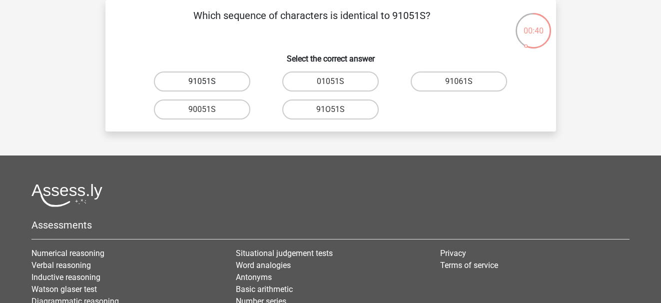
radio input "true"
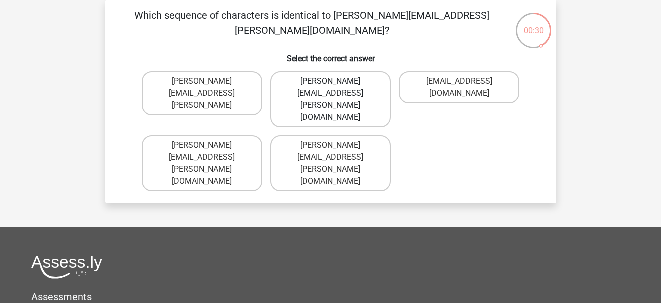
click at [357, 82] on label "Connor.Paterson@mailme.com" at bounding box center [330, 99] width 120 height 56
click at [337, 82] on input "Connor.Paterson@mailme.com" at bounding box center [333, 84] width 6 height 6
radio input "true"
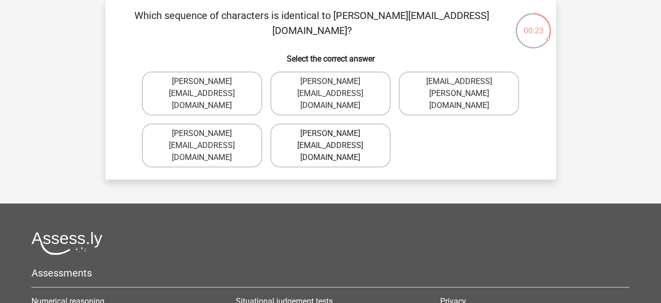
click at [337, 131] on label "Ava-Carroll@mailme.uk.com" at bounding box center [330, 145] width 120 height 44
click at [337, 133] on input "Ava-Carroll@mailme.uk.com" at bounding box center [333, 136] width 6 height 6
radio input "true"
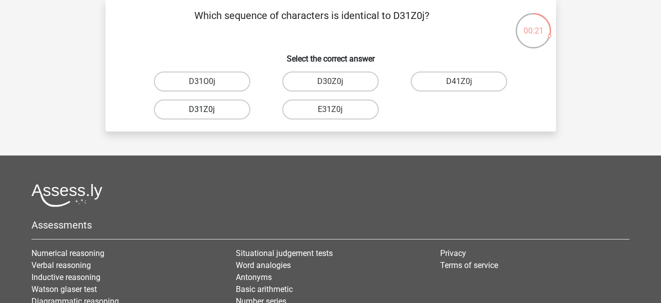
click at [221, 108] on label "D31Z0j" at bounding box center [202, 109] width 96 height 20
click at [208, 109] on input "D31Z0j" at bounding box center [205, 112] width 6 height 6
radio input "true"
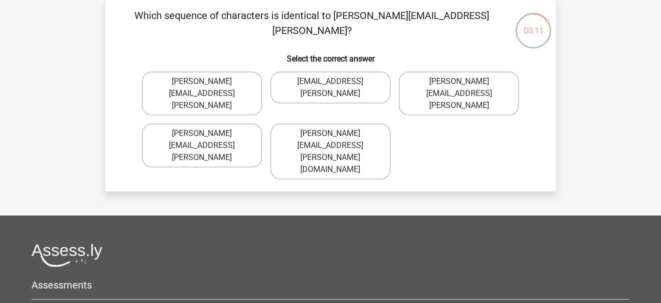
click at [465, 83] on input "Arthur.Bradley@mailme.coo" at bounding box center [462, 84] width 6 height 6
radio input "true"
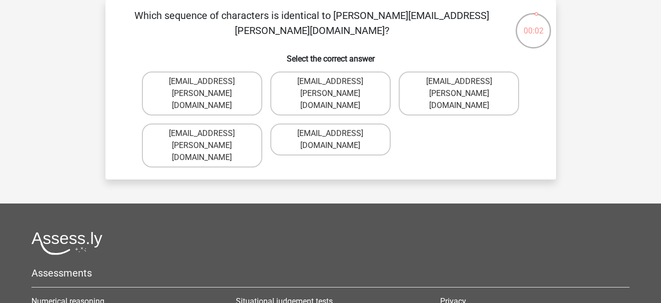
click at [206, 83] on input "Theo+Sadler@Gmail.uk.com" at bounding box center [205, 84] width 6 height 6
radio input "true"
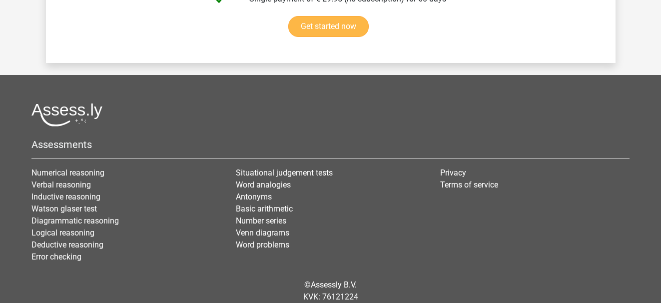
scroll to position [1835, 0]
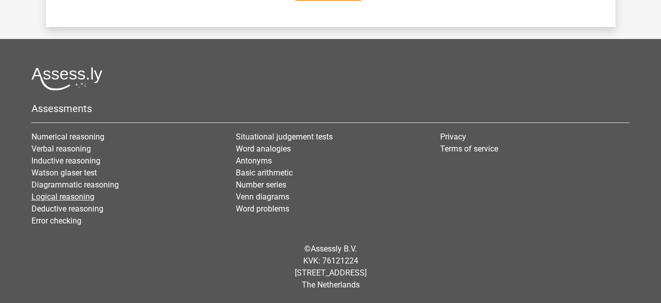
click at [83, 194] on link "Logical reasoning" at bounding box center [62, 196] width 63 height 9
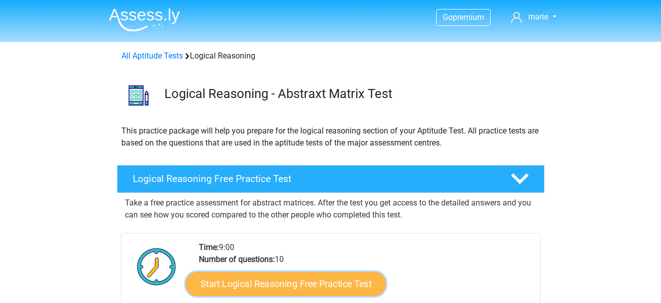
click at [242, 285] on link "Start Logical Reasoning Free Practice Test" at bounding box center [286, 283] width 200 height 24
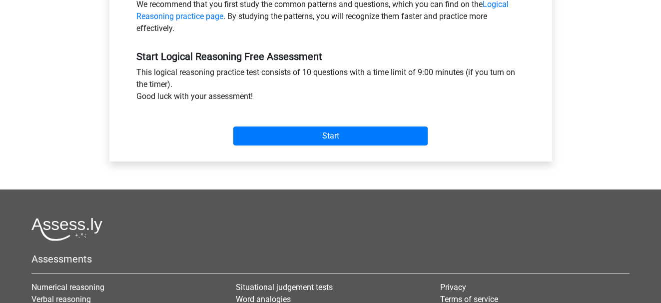
scroll to position [350, 0]
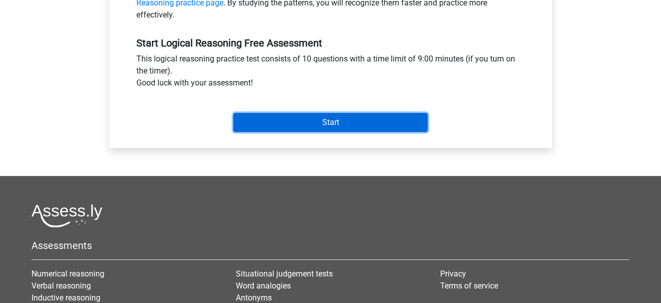
click at [324, 122] on input "Start" at bounding box center [330, 122] width 194 height 19
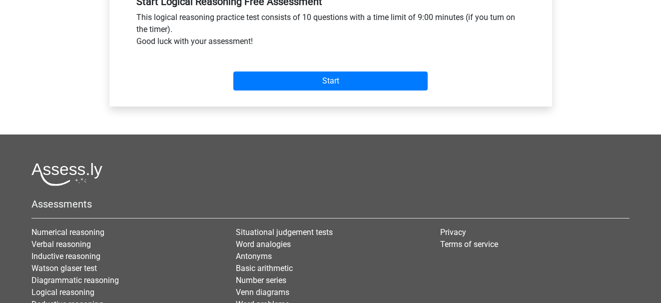
scroll to position [487, 0]
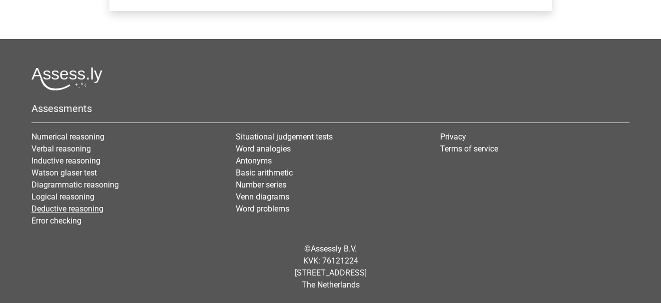
click at [70, 208] on link "Deductive reasoning" at bounding box center [67, 208] width 72 height 9
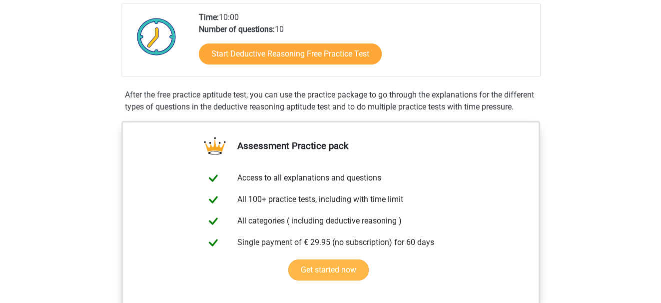
scroll to position [250, 0]
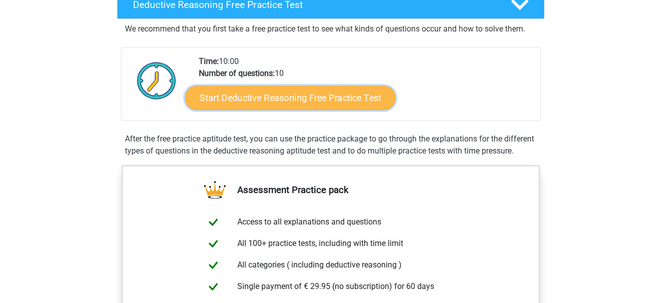
click at [294, 97] on link "Start Deductive Reasoning Free Practice Test" at bounding box center [290, 97] width 210 height 24
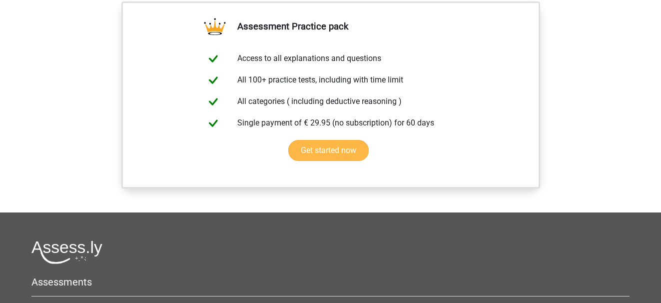
scroll to position [985, 0]
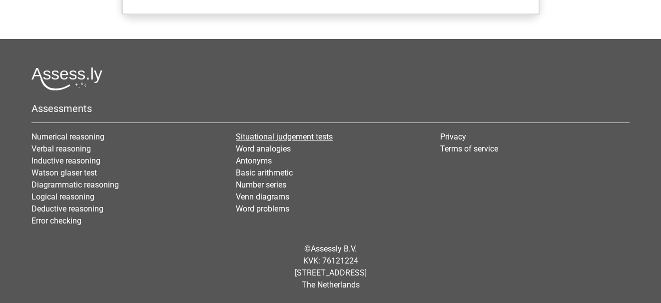
click at [286, 136] on link "Situational judgement tests" at bounding box center [284, 136] width 97 height 9
click at [265, 210] on link "Word problems" at bounding box center [262, 208] width 53 height 9
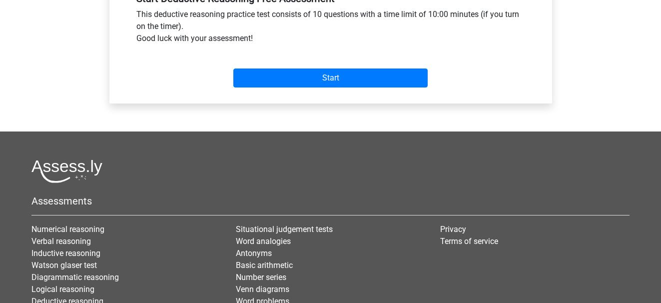
scroll to position [400, 0]
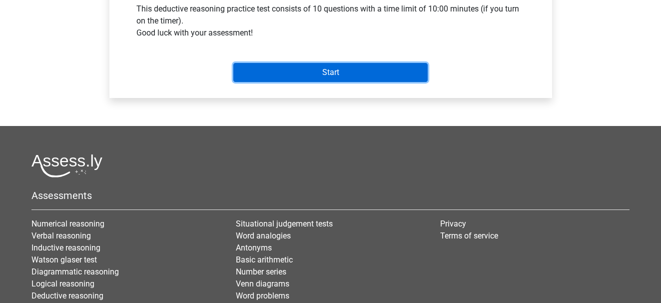
click at [329, 71] on input "Start" at bounding box center [330, 72] width 194 height 19
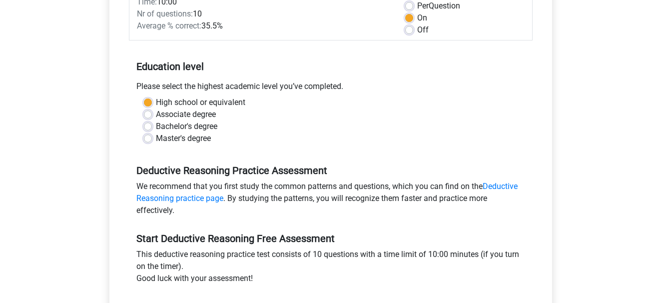
scroll to position [100, 0]
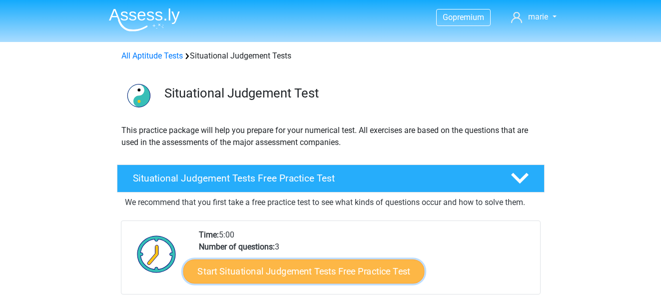
click at [297, 269] on link "Start Situational Judgement Tests Free Practice Test" at bounding box center [303, 271] width 241 height 24
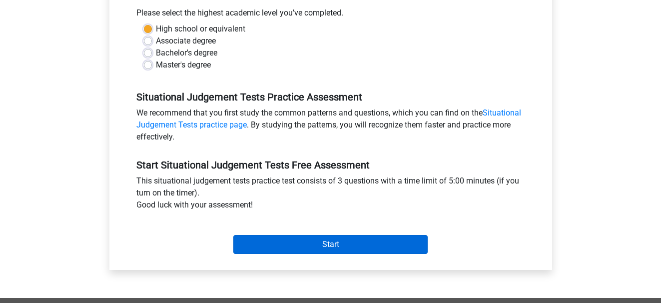
scroll to position [250, 0]
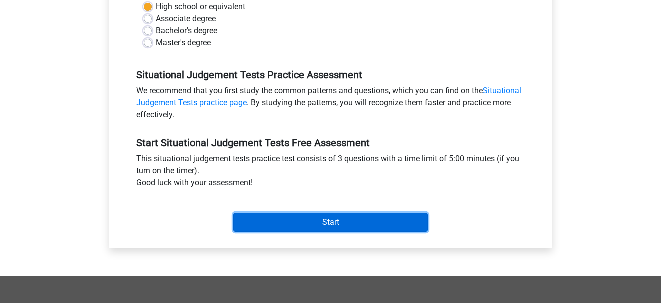
click at [261, 222] on input "Start" at bounding box center [330, 222] width 194 height 19
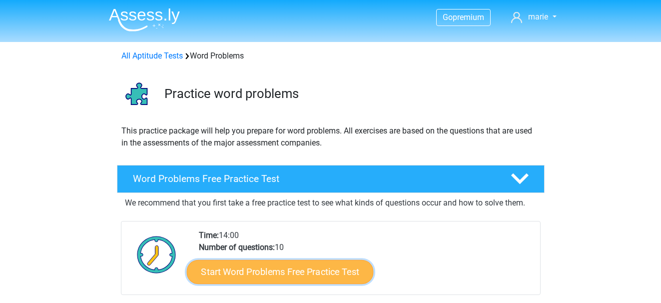
click at [266, 267] on link "Start Word Problems Free Practice Test" at bounding box center [279, 271] width 187 height 24
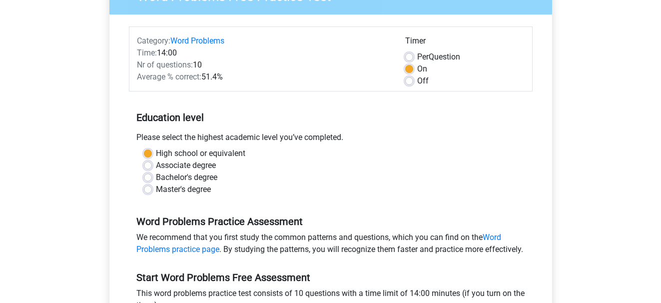
scroll to position [200, 0]
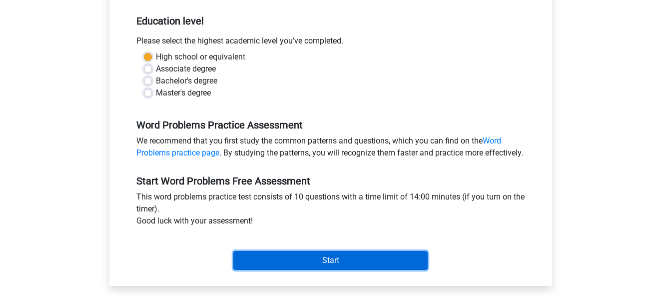
click at [295, 270] on input "Start" at bounding box center [330, 260] width 194 height 19
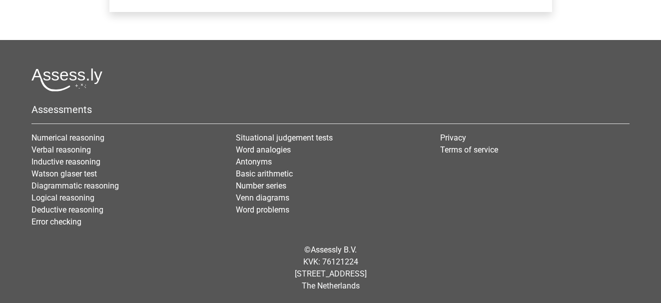
scroll to position [487, 0]
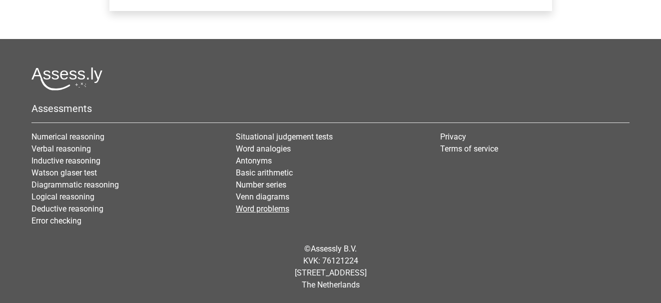
click at [279, 204] on link "Word problems" at bounding box center [262, 208] width 53 height 9
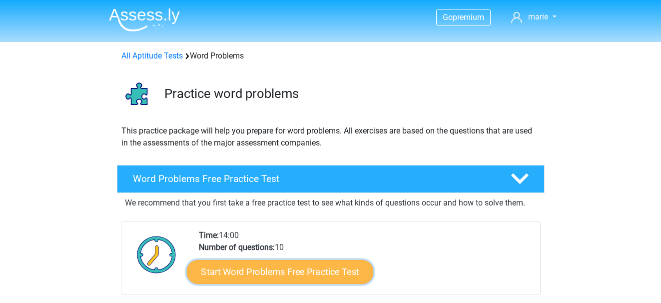
click at [332, 269] on link "Start Word Problems Free Practice Test" at bounding box center [279, 271] width 187 height 24
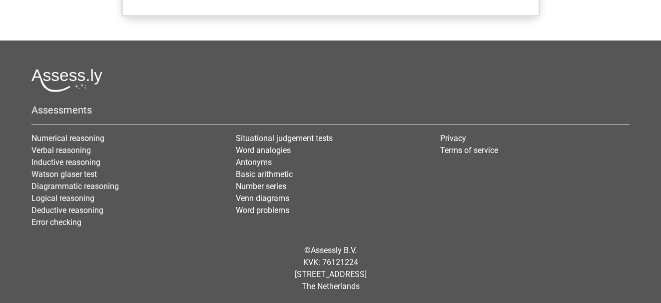
scroll to position [897, 0]
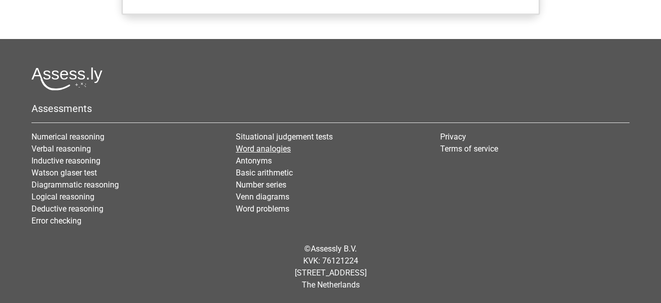
click at [262, 149] on link "Word analogies" at bounding box center [263, 148] width 55 height 9
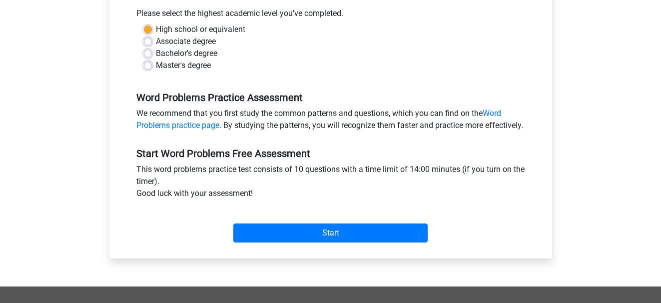
scroll to position [250, 0]
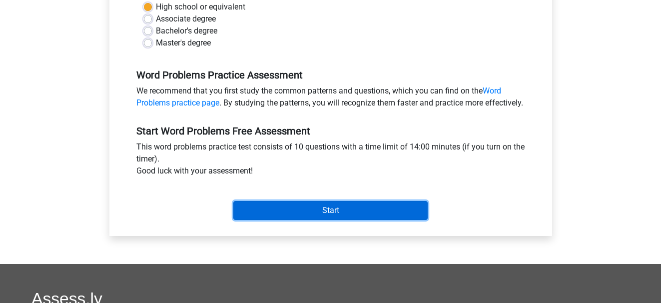
click at [337, 220] on input "Start" at bounding box center [330, 210] width 194 height 19
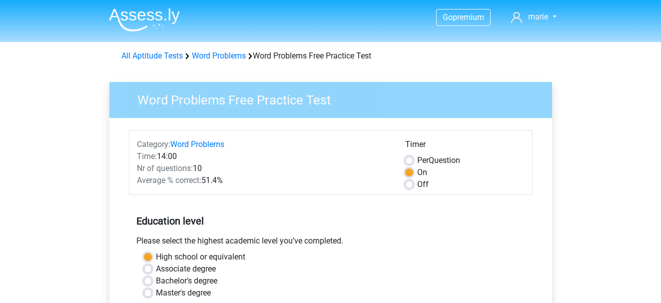
scroll to position [250, 0]
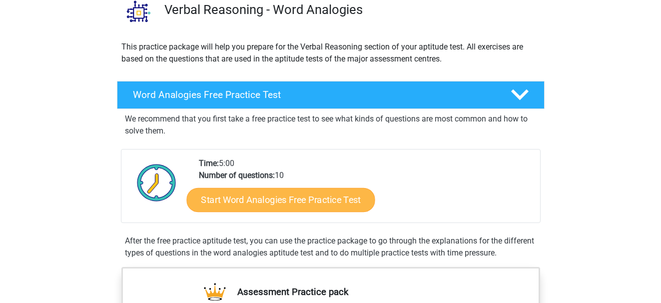
scroll to position [100, 0]
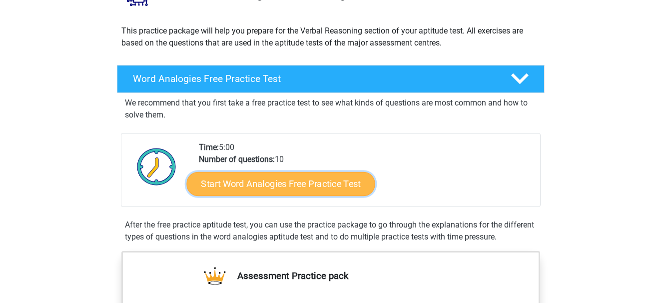
click at [298, 182] on link "Start Word Analogies Free Practice Test" at bounding box center [280, 183] width 188 height 24
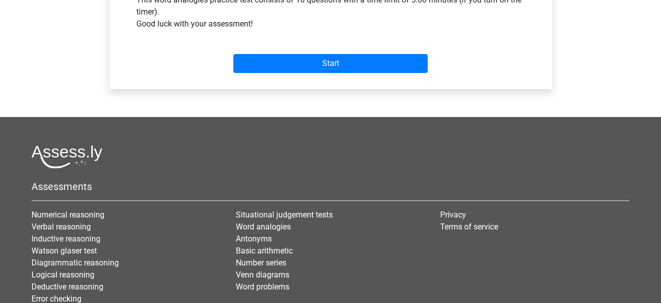
scroll to position [400, 0]
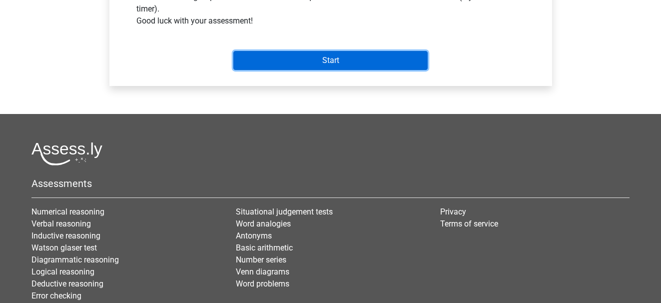
click at [345, 70] on input "Start" at bounding box center [330, 60] width 194 height 19
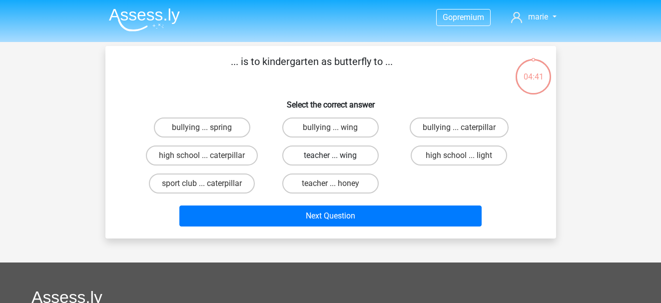
click at [337, 154] on label "teacher ... wing" at bounding box center [330, 155] width 96 height 20
click at [337, 155] on input "teacher ... wing" at bounding box center [333, 158] width 6 height 6
radio input "true"
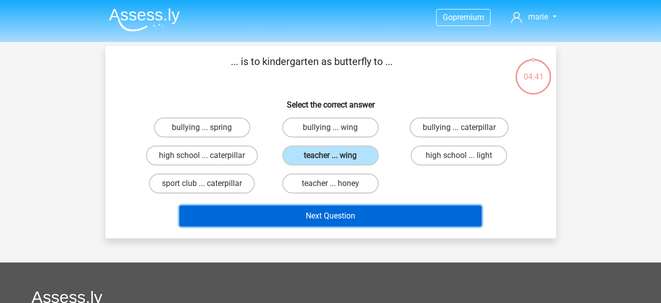
click at [346, 215] on button "Next Question" at bounding box center [330, 215] width 302 height 21
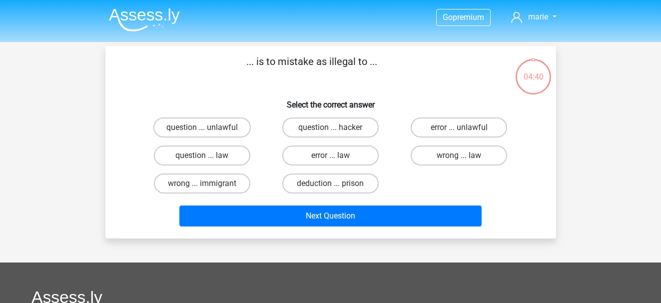
scroll to position [46, 0]
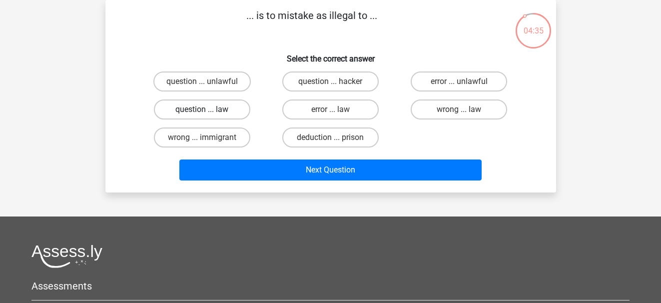
click at [197, 111] on label "question ... law" at bounding box center [202, 109] width 96 height 20
click at [202, 111] on input "question ... law" at bounding box center [205, 112] width 6 height 6
radio input "true"
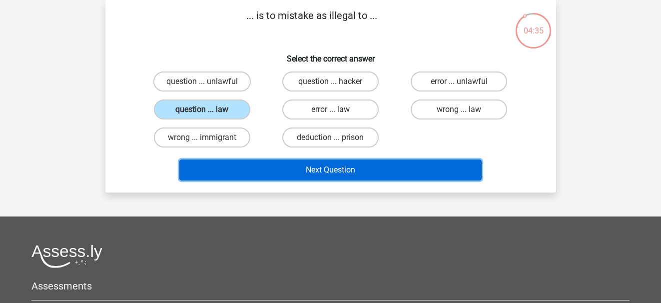
click at [316, 167] on button "Next Question" at bounding box center [330, 169] width 302 height 21
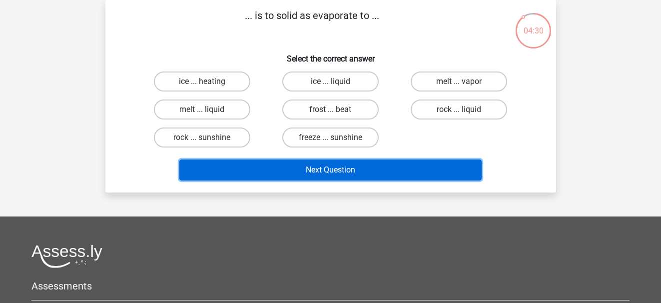
click at [334, 171] on button "Next Question" at bounding box center [330, 169] width 302 height 21
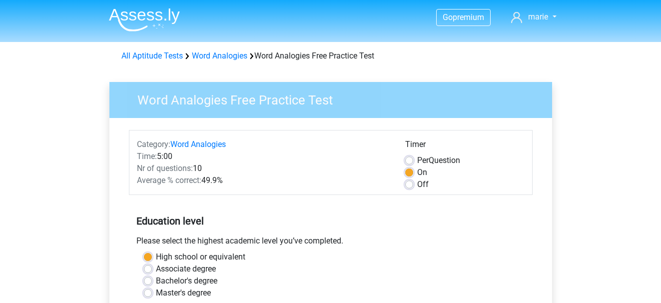
scroll to position [400, 0]
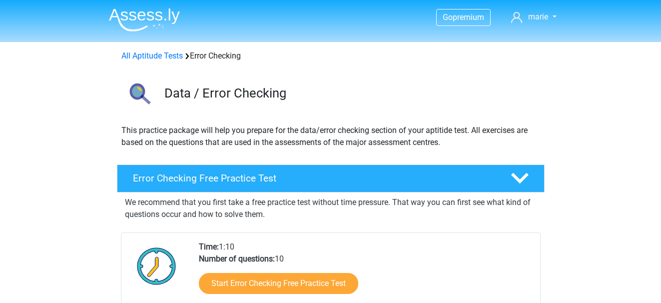
scroll to position [100, 0]
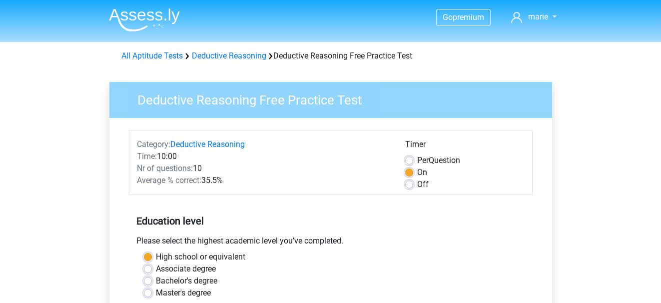
scroll to position [487, 0]
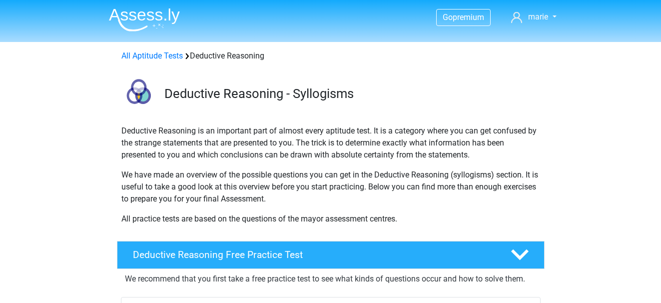
scroll to position [250, 0]
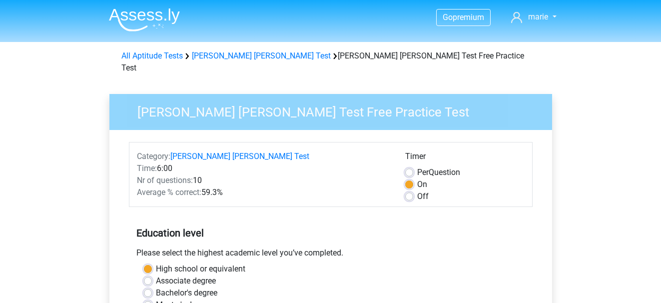
scroll to position [487, 0]
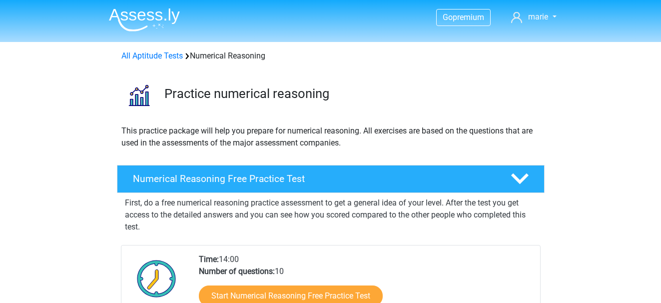
scroll to position [933, 0]
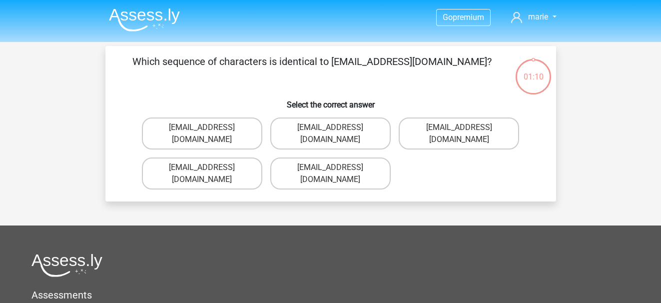
scroll to position [46, 0]
